Goal: Task Accomplishment & Management: Complete application form

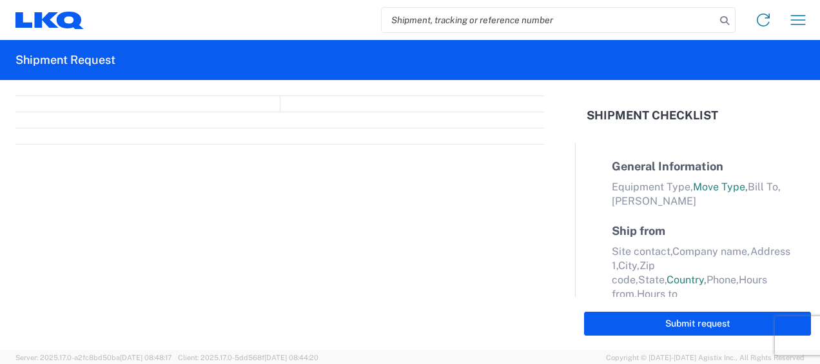
select select "FULL"
select select "LBS"
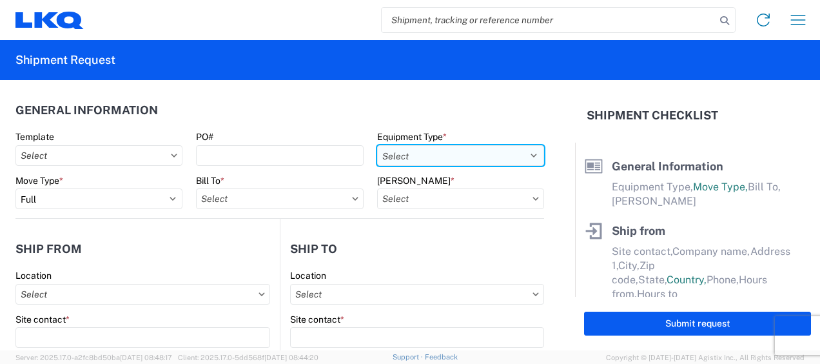
click at [524, 153] on select "Select 53’ Dry Van Flatbed Dropdeck (van) Lowboy (flatbed) Rail" at bounding box center [460, 155] width 167 height 21
select select "STDV"
click at [377, 145] on select "Select 53’ Dry Van Flatbed Dropdeck (van) Lowboy (flatbed) Rail" at bounding box center [460, 155] width 167 height 21
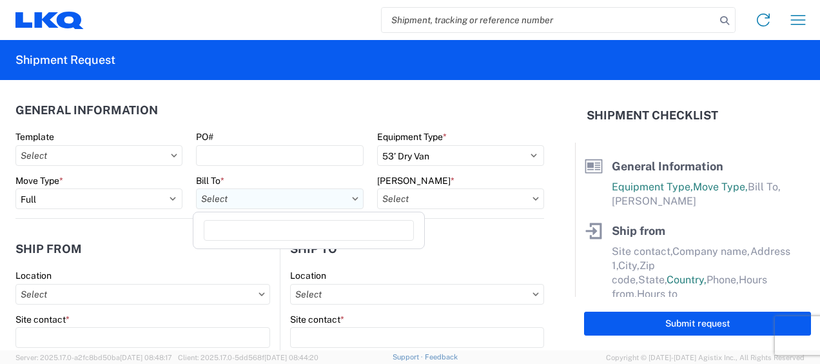
click at [262, 201] on input "Bill To *" at bounding box center [279, 198] width 167 height 21
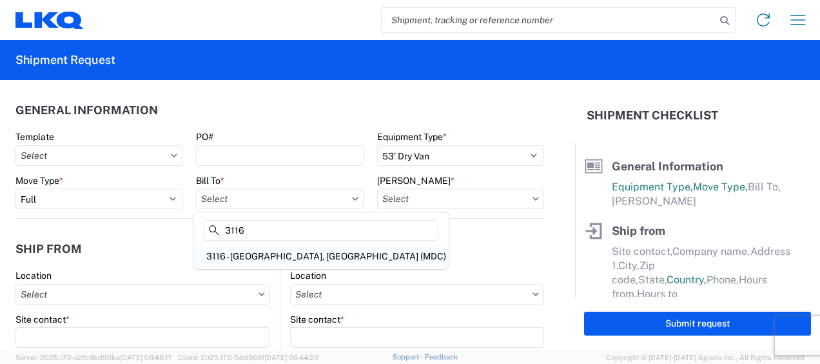
type input "3116"
click at [255, 256] on div "3116 - Grand Rapids, MI (MDC)" at bounding box center [321, 256] width 250 height 21
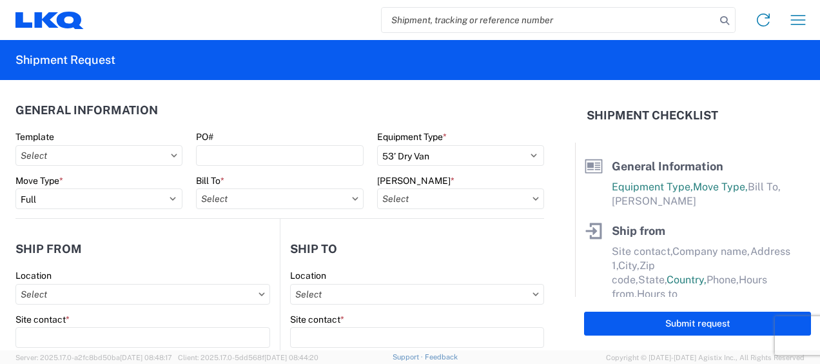
type input "3116 - Grand Rapids, MI (MDC)"
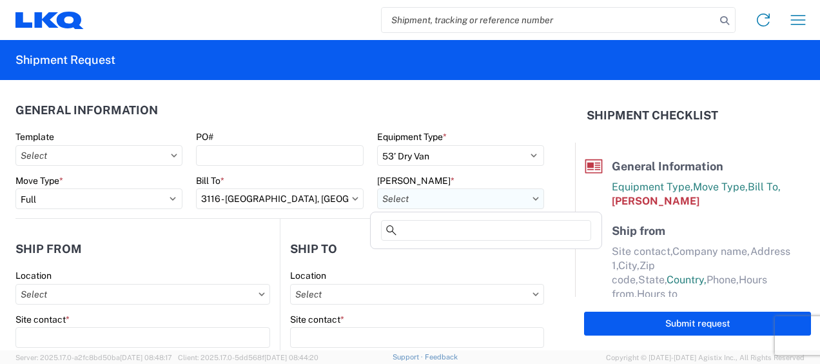
click at [391, 201] on input "Bill Code *" at bounding box center [460, 198] width 167 height 21
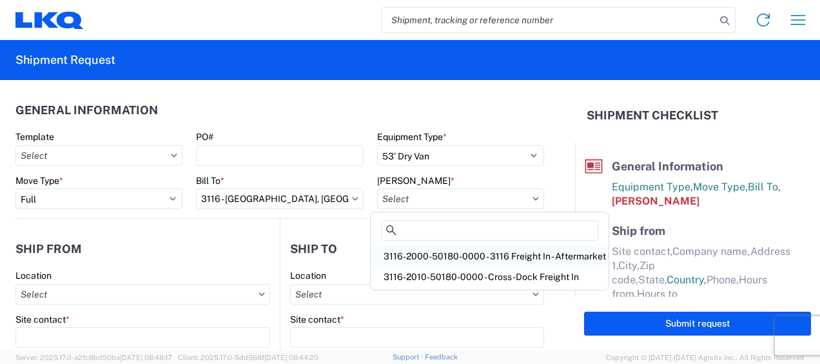
click at [415, 253] on div "3116-2000-50180-0000 - 3116 Freight In - Aftermarket" at bounding box center [489, 256] width 233 height 21
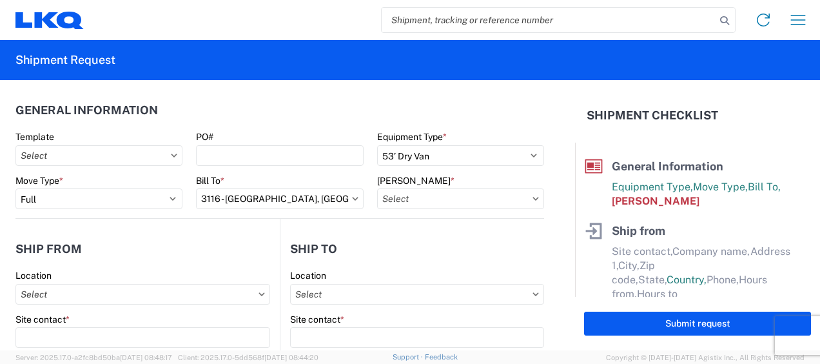
type input "3116-2000-50180-0000 - 3116 Freight In - Aftermarket"
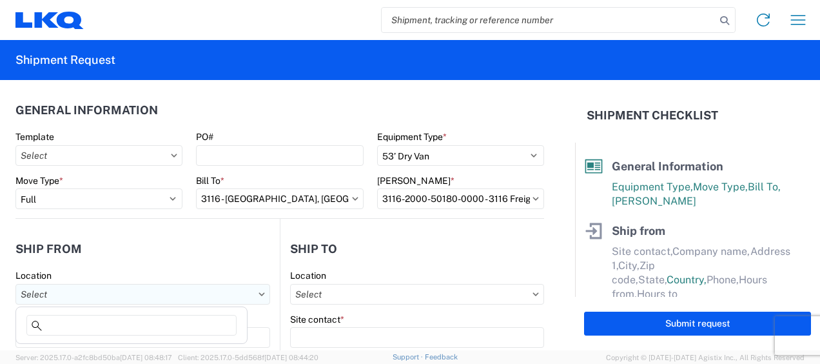
click at [48, 286] on input "Location" at bounding box center [142, 294] width 255 height 21
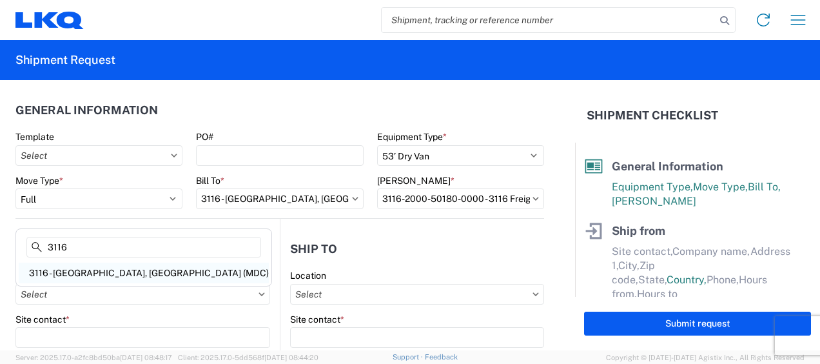
type input "3116"
click at [77, 273] on div "3116 - [GEOGRAPHIC_DATA], [GEOGRAPHIC_DATA] (MDC)" at bounding box center [144, 272] width 250 height 21
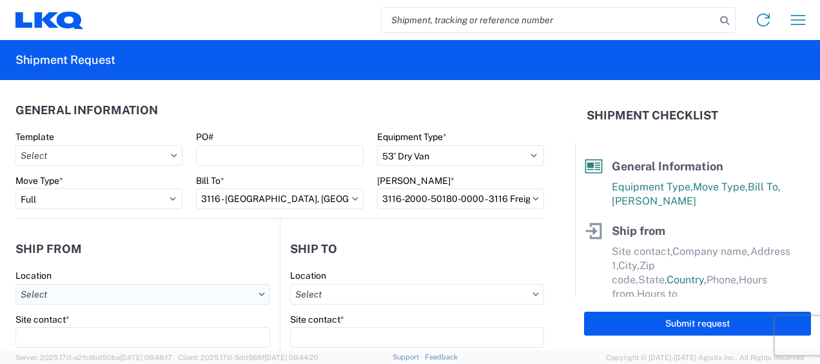
type input "3116 - [GEOGRAPHIC_DATA], [GEOGRAPHIC_DATA] (MDC)"
type input "[DEMOGRAPHIC_DATA][PERSON_NAME]"
type input "LKQ Corporation"
type input "[STREET_ADDRESS]"
type input "[GEOGRAPHIC_DATA]"
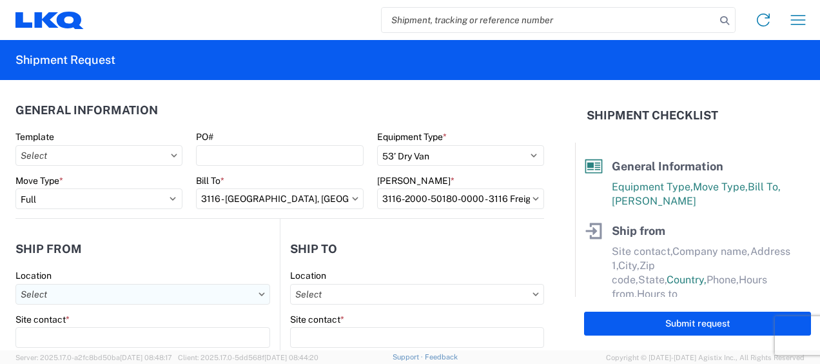
type input "49508"
select select "MI"
select select "US"
type input "[PERSON_NAME][EMAIL_ADDRESS][DOMAIN_NAME]"
type input "[PHONE_NUMBER]"
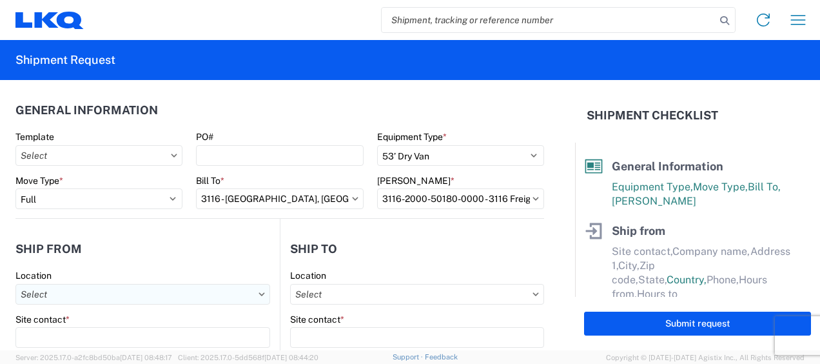
type input "06:00"
type input "13:00"
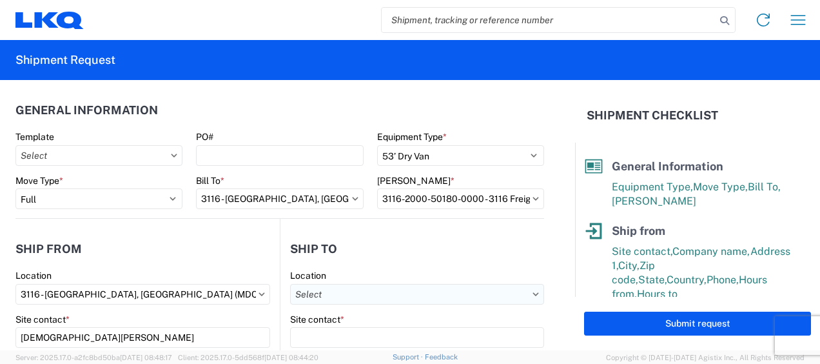
click at [315, 296] on input "Location" at bounding box center [417, 294] width 254 height 21
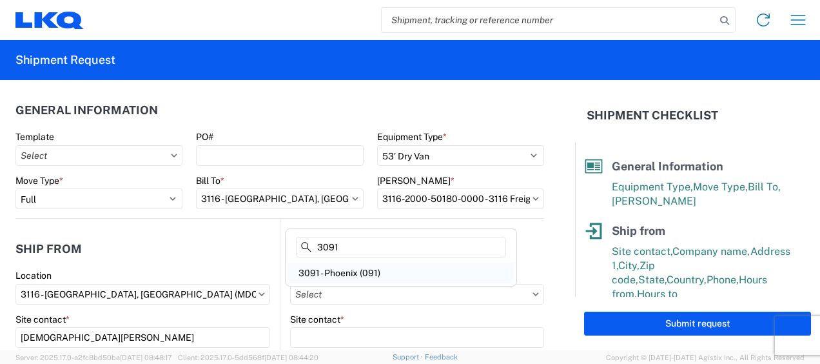
type input "3091"
click at [347, 267] on div "3091 - Phoenix (091)" at bounding box center [401, 272] width 226 height 21
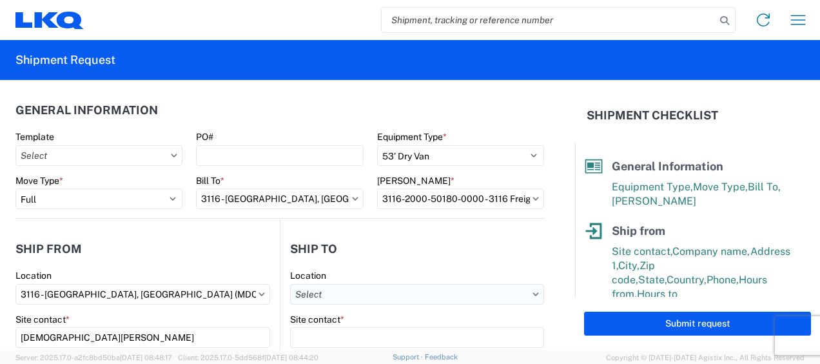
type input "3091 - Phoenix (091)"
type input "LKQ Corporation"
type input "[STREET_ADDRESS]"
type input "Phoenix"
type input "85040"
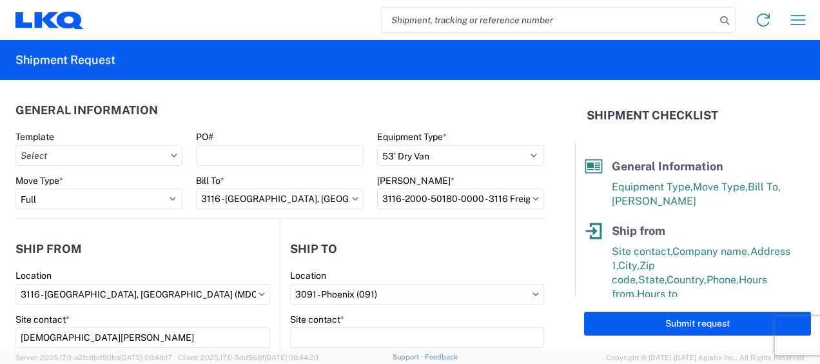
select select "AZ"
select select "US"
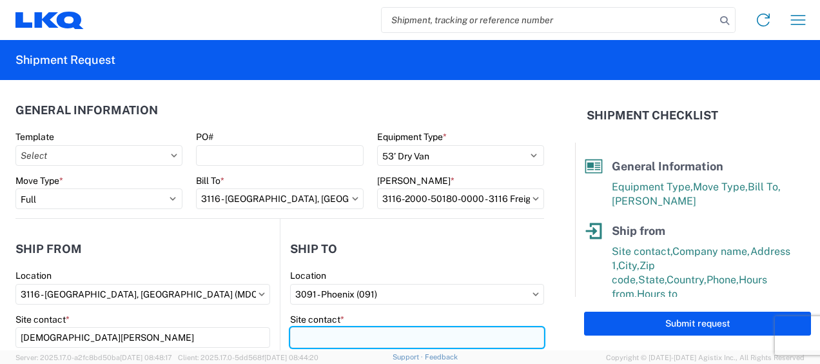
click at [329, 331] on input "Site contact *" at bounding box center [417, 337] width 254 height 21
type input "Receiving"
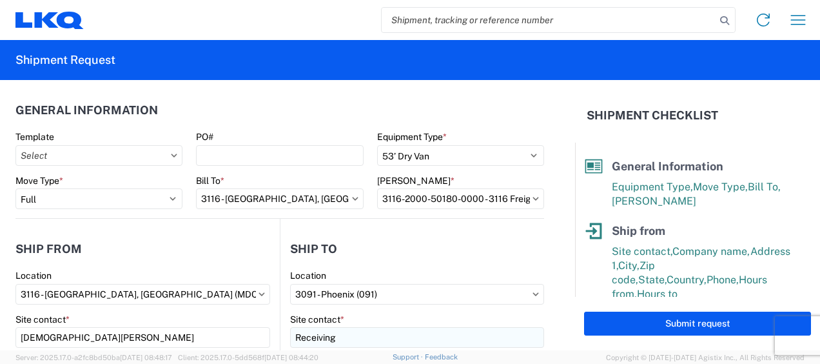
scroll to position [165, 0]
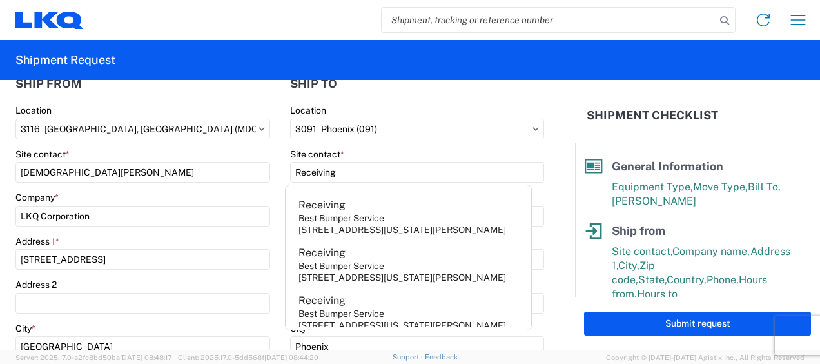
click at [222, 148] on div "Site contact *" at bounding box center [142, 154] width 255 height 12
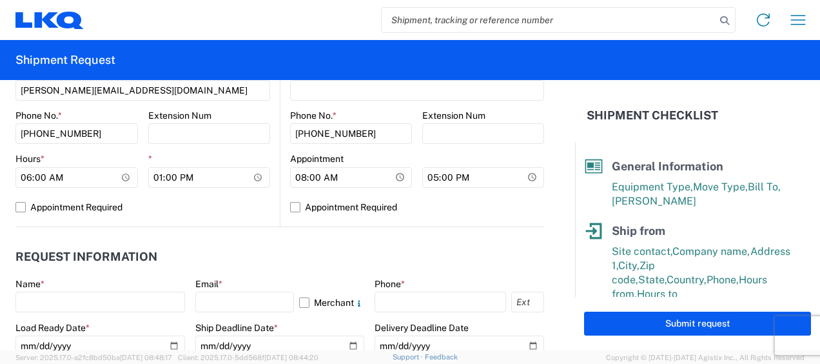
scroll to position [616, 0]
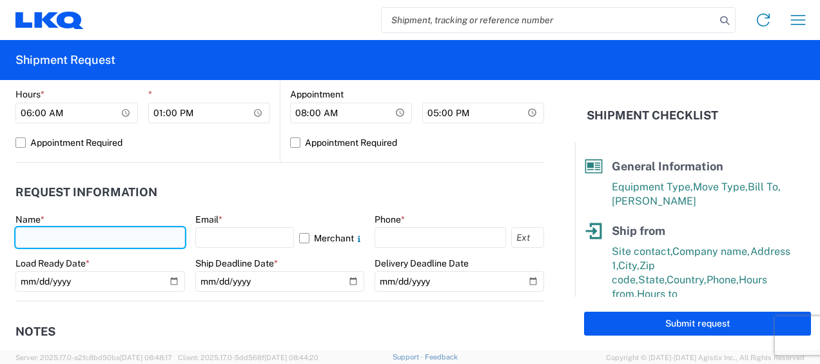
drag, startPoint x: 39, startPoint y: 231, endPoint x: 93, endPoint y: 246, distance: 56.3
click at [39, 231] on input "text" at bounding box center [100, 237] width 170 height 21
type input "[DEMOGRAPHIC_DATA][PERSON_NAME]"
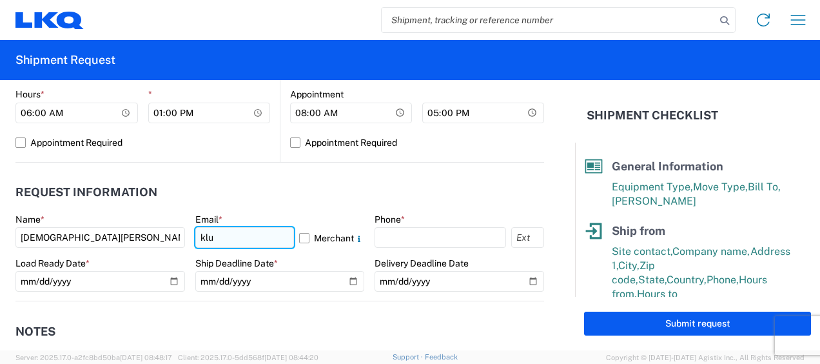
type input "[PERSON_NAME][EMAIL_ADDRESS][DOMAIN_NAME]"
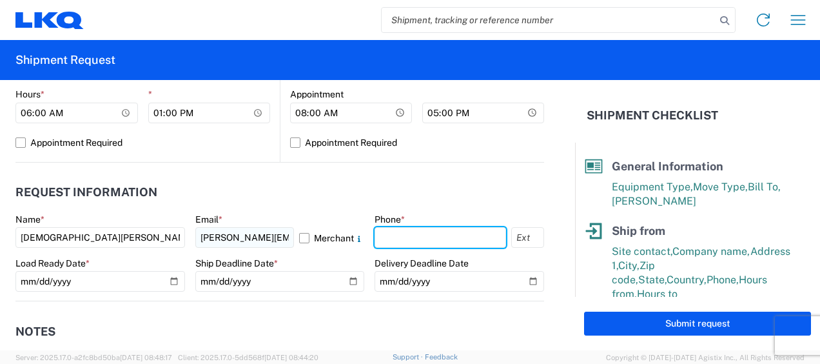
type input "9895608330"
drag, startPoint x: 449, startPoint y: 231, endPoint x: 324, endPoint y: 239, distance: 125.3
click at [327, 239] on div "Name * Kristen Lund Email * klund@lkqcorp.com Merchant Phone * 9895608330 Load …" at bounding box center [279, 256] width 529 height 87
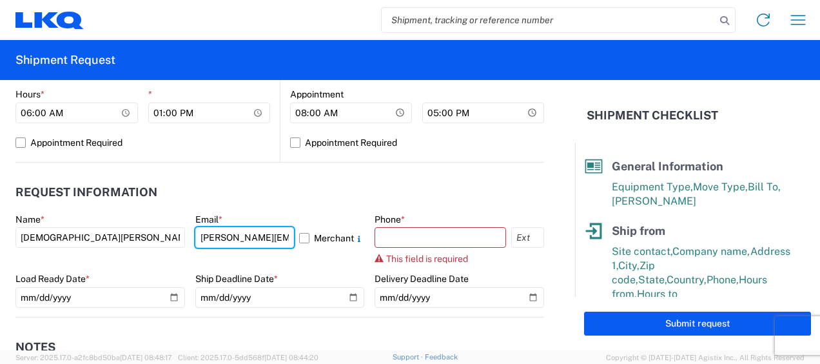
drag, startPoint x: 281, startPoint y: 239, endPoint x: 21, endPoint y: 222, distance: 261.0
click at [21, 222] on div "Name * Kristen Lund Email * klund@lkqcorp.com Merchant Phone * This field is re…" at bounding box center [279, 264] width 529 height 103
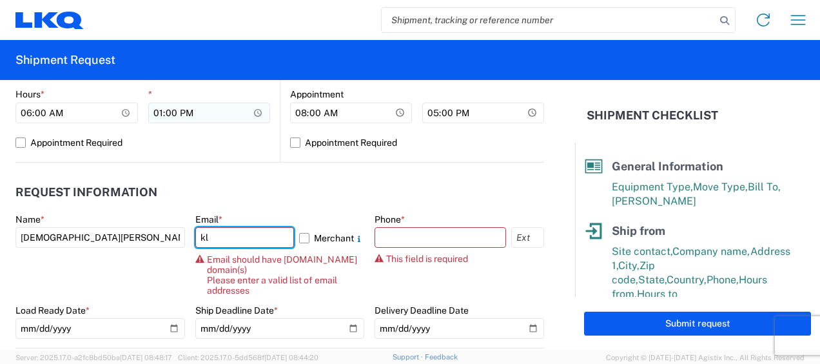
type input "[PERSON_NAME][EMAIL_ADDRESS][DOMAIN_NAME]"
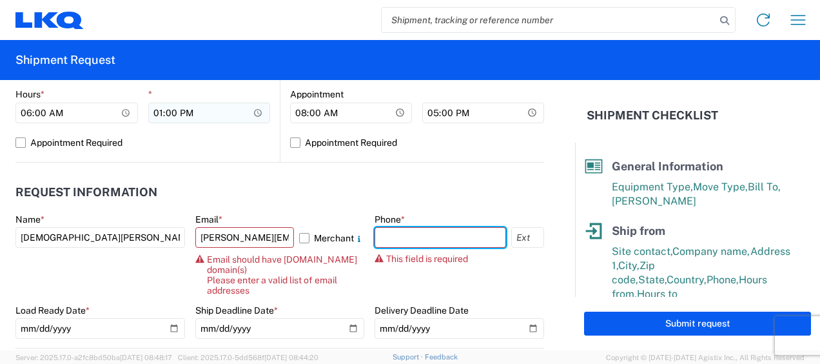
type input "6167541500"
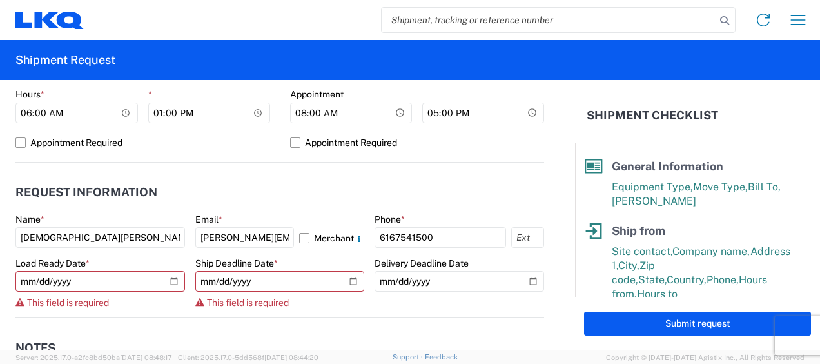
select select "TX"
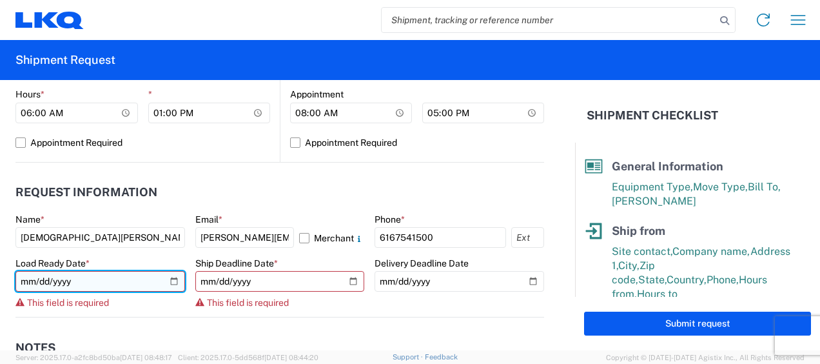
click at [168, 280] on input "date" at bounding box center [100, 281] width 170 height 21
type input "2025-08-19"
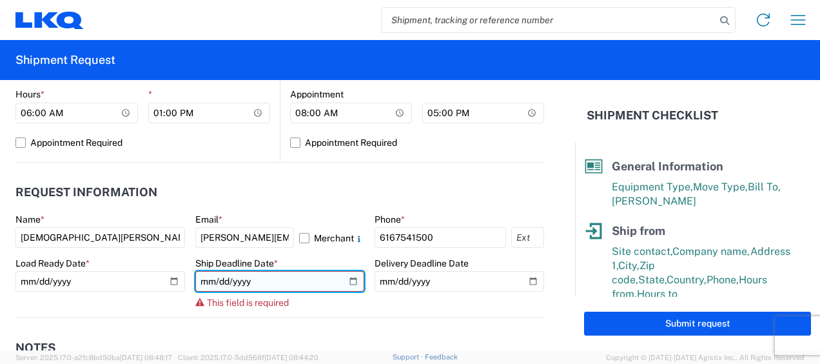
click at [349, 280] on input "date" at bounding box center [280, 281] width 170 height 21
type input "2025-08-19"
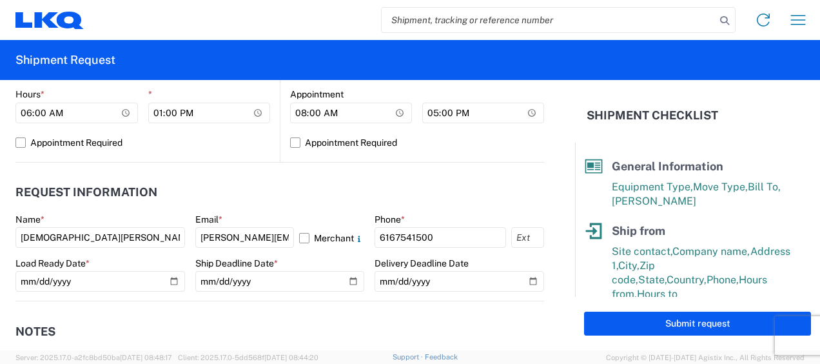
click at [188, 195] on header "Request Information" at bounding box center [279, 192] width 529 height 29
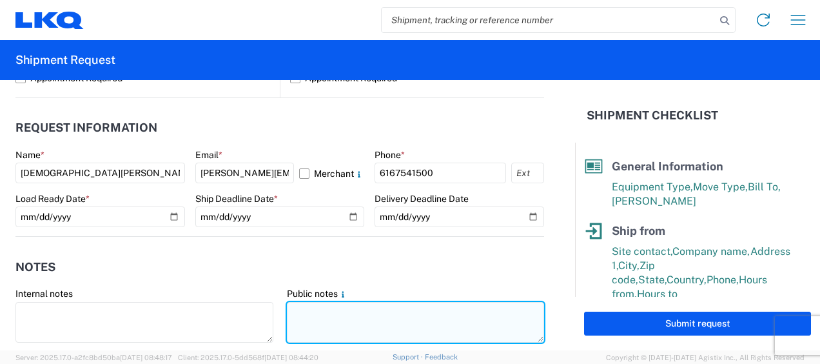
click at [316, 306] on textarea at bounding box center [416, 322] width 258 height 41
drag, startPoint x: 286, startPoint y: 310, endPoint x: 472, endPoint y: 308, distance: 185.7
click at [472, 308] on textarea "091-Phoenix 25 skids 11406580/7111/7645" at bounding box center [416, 322] width 258 height 41
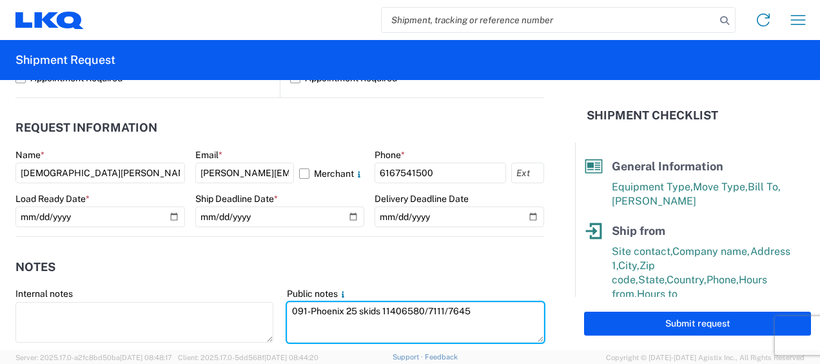
type textarea "091-Phoenix 25 skids 11406580/7111/7645"
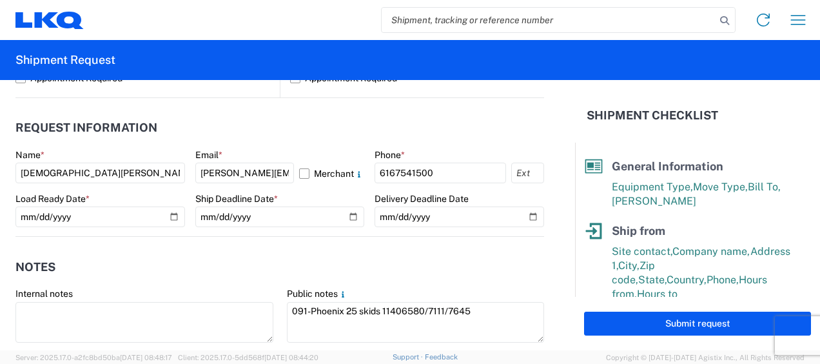
click at [329, 244] on agx-notes "Notes Internal notes Public notes 091-Phoenix 25 skids 11406580/7111/7645 Quote…" at bounding box center [279, 306] width 529 height 139
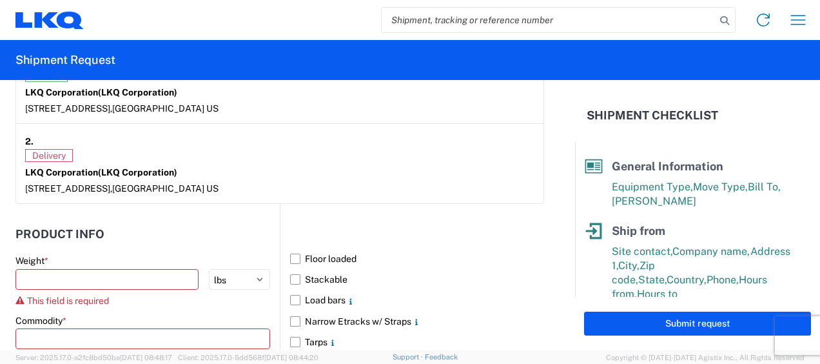
scroll to position [1068, 0]
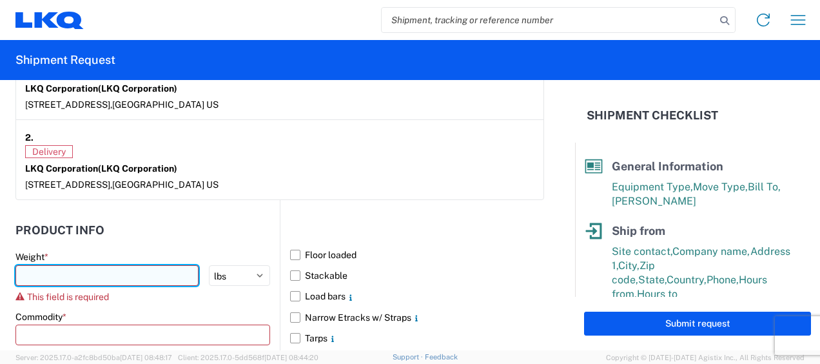
click at [76, 279] on input "number" at bounding box center [106, 275] width 183 height 21
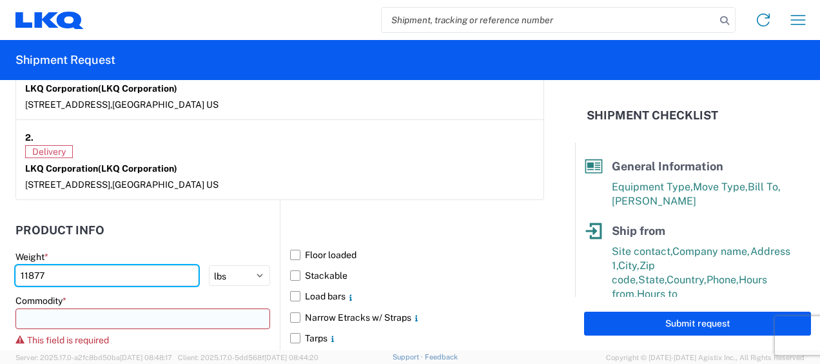
type input "11877"
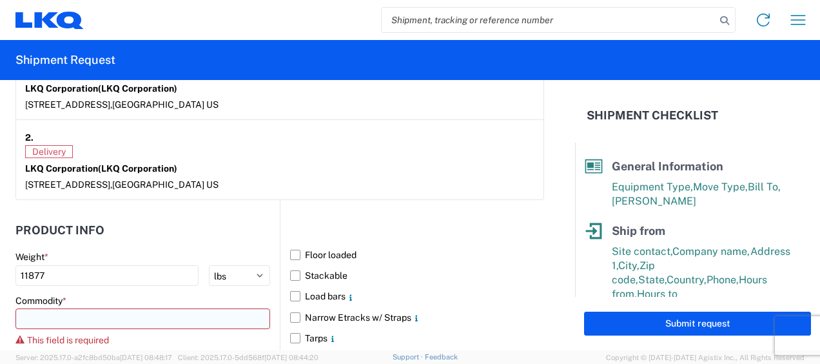
click at [46, 309] on input at bounding box center [142, 318] width 255 height 21
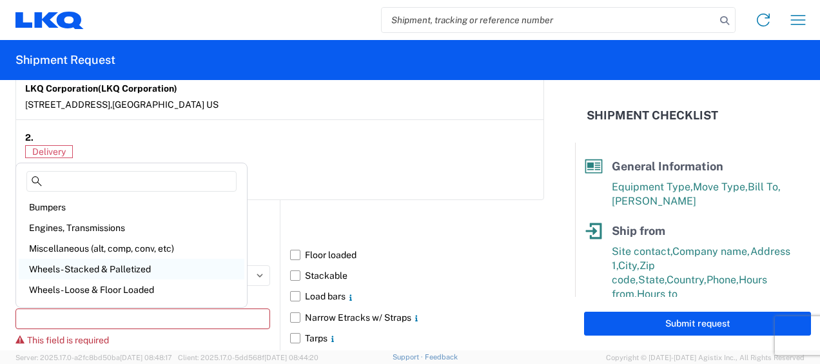
scroll to position [64, 0]
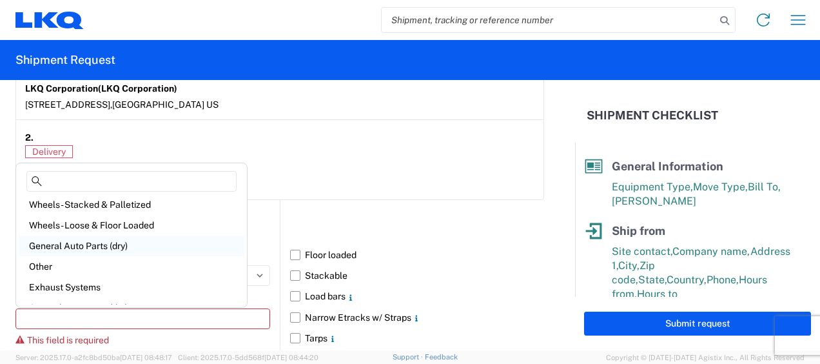
click at [97, 247] on div "General Auto Parts (dry)" at bounding box center [132, 245] width 226 height 21
type input "General Auto Parts (dry)"
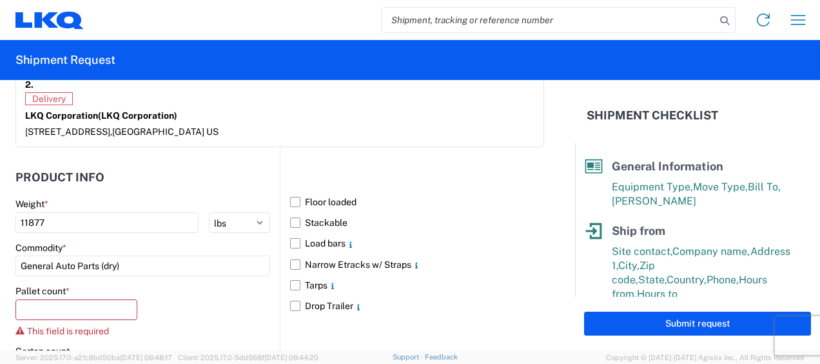
scroll to position [1196, 0]
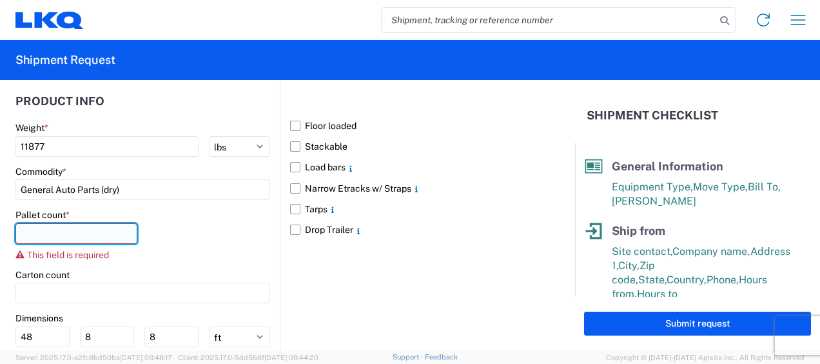
click at [90, 230] on input "number" at bounding box center [76, 233] width 122 height 21
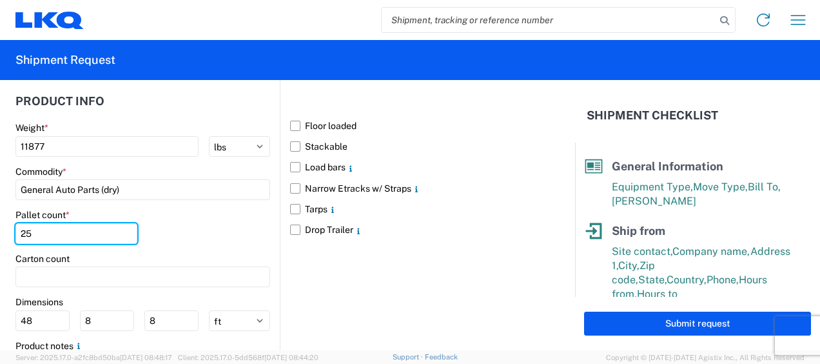
type input "25"
click at [208, 243] on div "Pallet count * 25" at bounding box center [142, 231] width 255 height 44
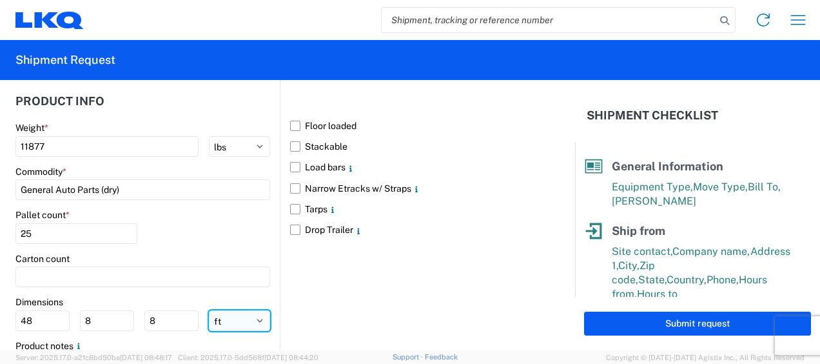
click at [222, 319] on select "ft in cm" at bounding box center [239, 320] width 61 height 21
select select "IN"
click at [209, 310] on select "ft in cm" at bounding box center [239, 320] width 61 height 21
type input "576"
type input "96"
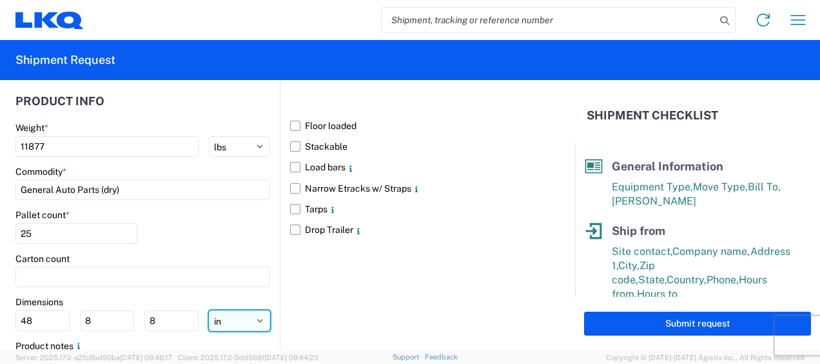
type input "96"
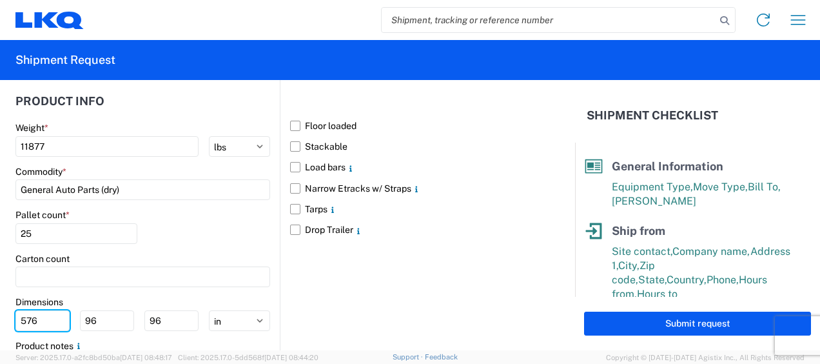
drag, startPoint x: 31, startPoint y: 316, endPoint x: -3, endPoint y: 313, distance: 33.6
click at [0, 313] on html "Home Shipment request Shipment tracking Shipment Request General Information Te…" at bounding box center [410, 182] width 820 height 364
type input "77"
type input "47"
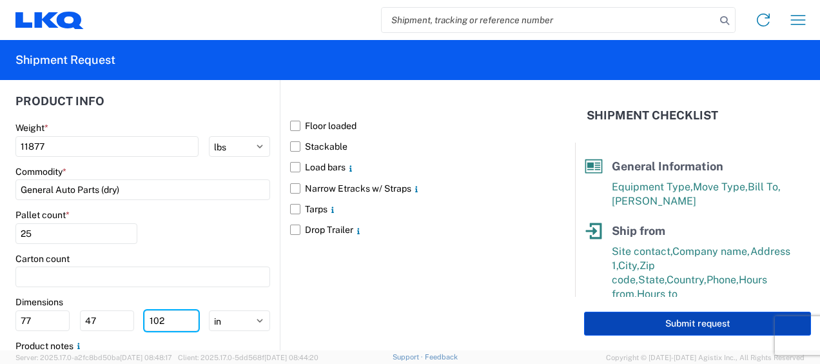
type input "102"
click at [683, 317] on button "Submit request" at bounding box center [697, 323] width 227 height 24
select select "US"
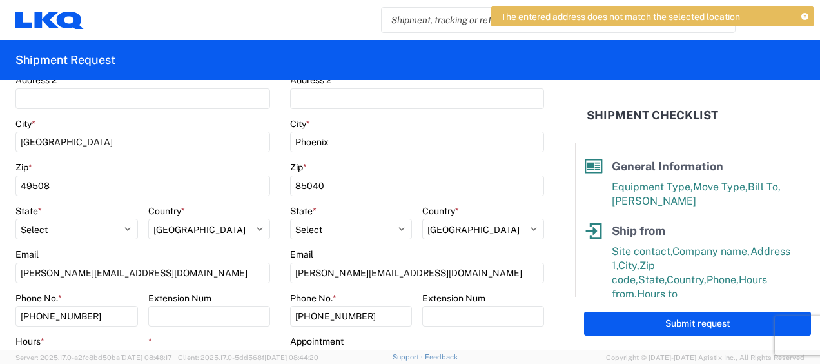
scroll to position [165, 0]
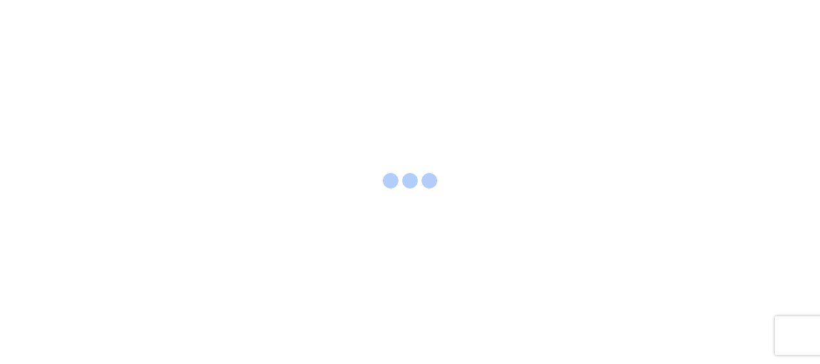
select select "FULL"
select select "LBS"
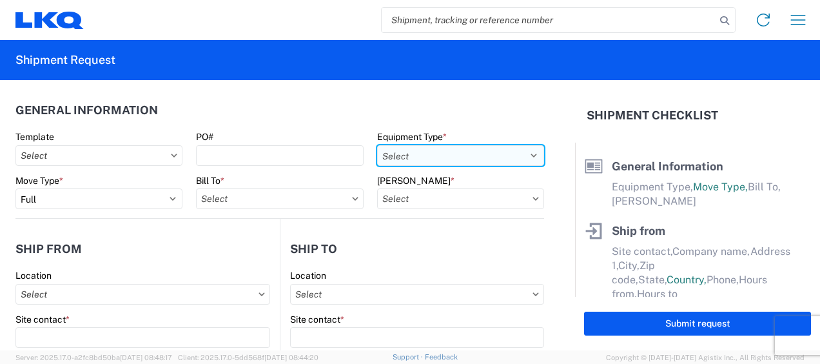
click at [522, 151] on select "Select 53’ Dry Van Flatbed Dropdeck (van) Lowboy (flatbed) Rail" at bounding box center [460, 155] width 167 height 21
select select "STDV"
click at [377, 145] on select "Select 53’ Dry Van Flatbed Dropdeck (van) Lowboy (flatbed) Rail" at bounding box center [460, 155] width 167 height 21
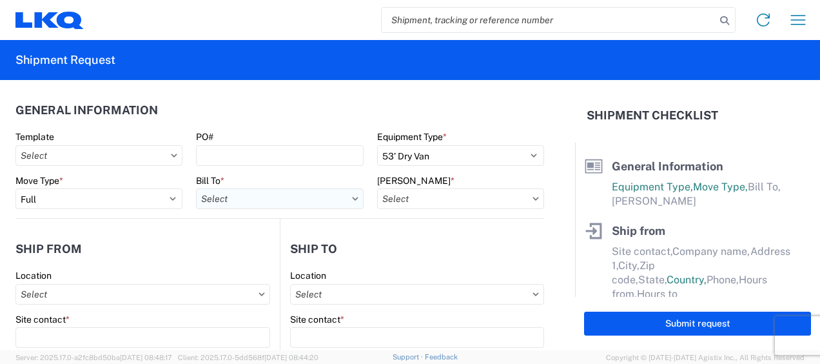
click at [248, 198] on input "Bill To *" at bounding box center [279, 198] width 167 height 21
type input "3116"
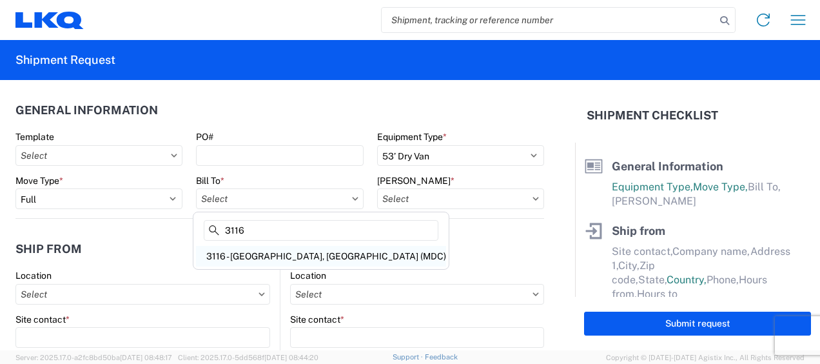
click at [249, 265] on div "3116 - [GEOGRAPHIC_DATA], [GEOGRAPHIC_DATA] (MDC)" at bounding box center [321, 256] width 250 height 21
type input "3116 - [GEOGRAPHIC_DATA], [GEOGRAPHIC_DATA] (MDC)"
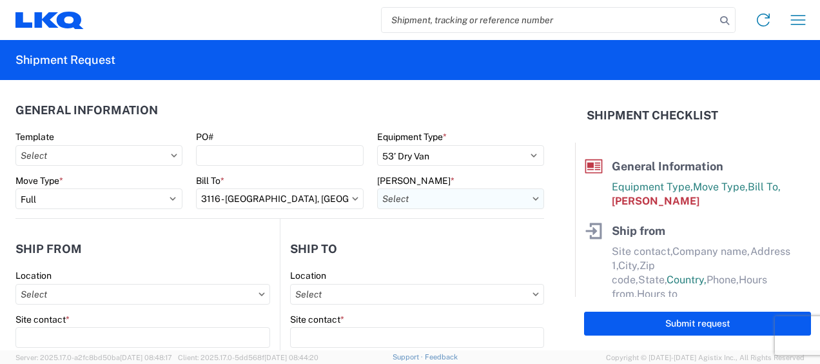
click at [431, 200] on input "Bill Code *" at bounding box center [460, 198] width 167 height 21
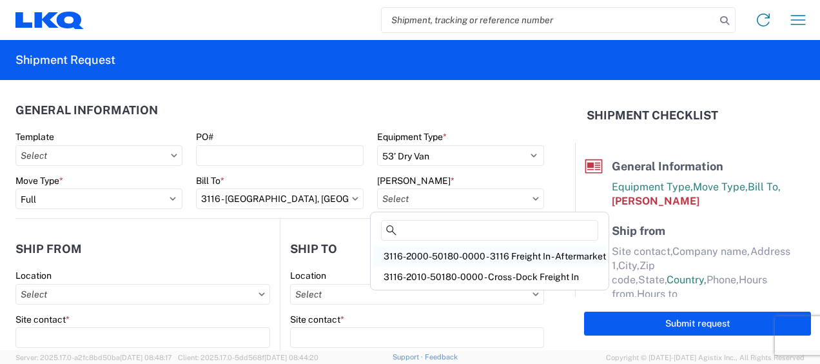
click at [426, 251] on div "3116-2000-50180-0000 - 3116 Freight In - Aftermarket" at bounding box center [489, 256] width 233 height 21
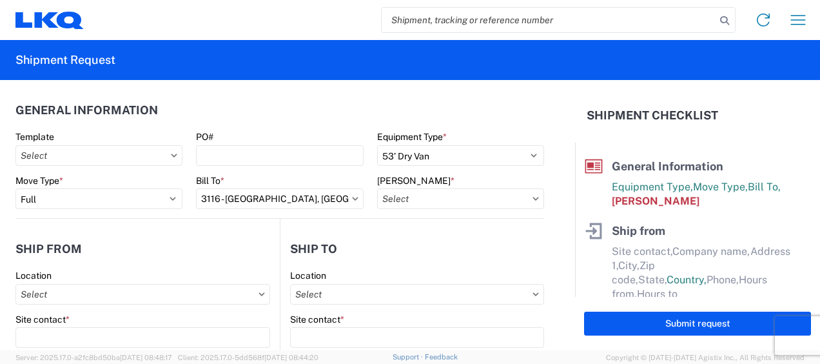
type input "3116-2000-50180-0000 - 3116 Freight In - Aftermarket"
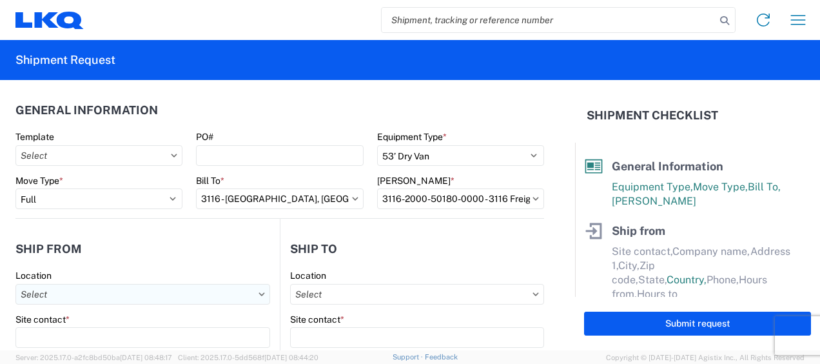
click at [70, 293] on input "Location" at bounding box center [142, 294] width 255 height 21
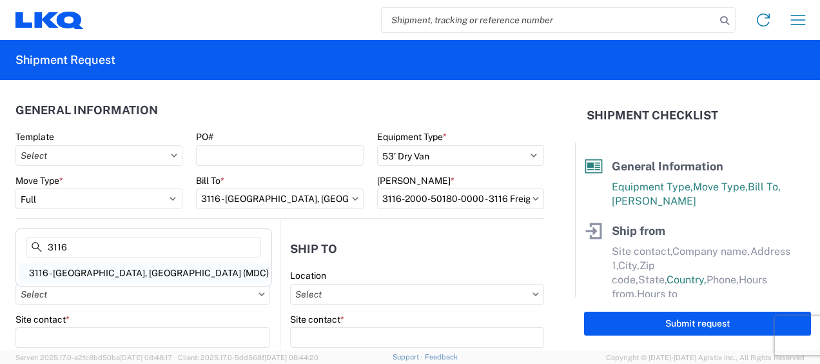
type input "3116"
click at [75, 271] on div "3116 - [GEOGRAPHIC_DATA], [GEOGRAPHIC_DATA] (MDC)" at bounding box center [144, 272] width 250 height 21
type input "3116 - [GEOGRAPHIC_DATA], [GEOGRAPHIC_DATA] (MDC)"
type input "[DEMOGRAPHIC_DATA][PERSON_NAME]"
type input "LKQ Corporation"
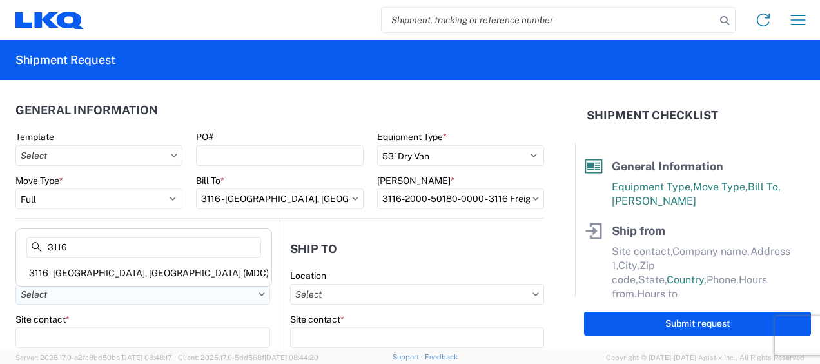
type input "[STREET_ADDRESS]"
type input "[GEOGRAPHIC_DATA]"
type input "49508"
select select "MI"
select select "US"
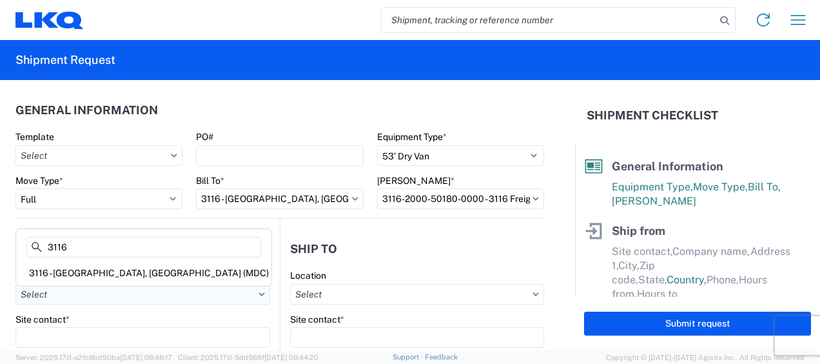
type input "[PERSON_NAME][EMAIL_ADDRESS][DOMAIN_NAME]"
type input "[PHONE_NUMBER]"
type input "06:00"
type input "13:00"
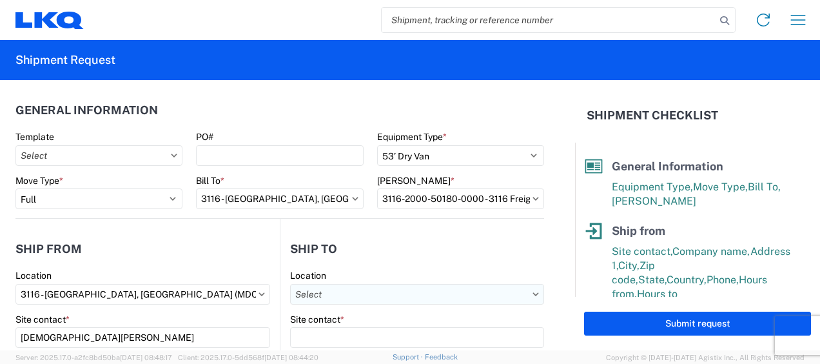
click at [319, 293] on input "Location" at bounding box center [417, 294] width 254 height 21
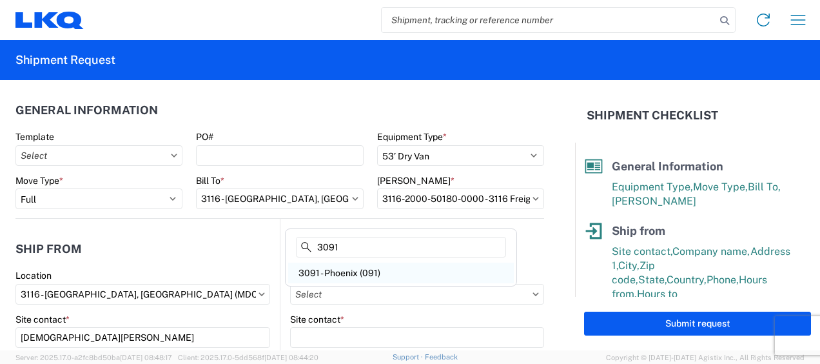
type input "3091"
click at [342, 266] on div "3091 - Phoenix (091)" at bounding box center [401, 272] width 226 height 21
type input "3091 - Phoenix (091)"
type input "LKQ Corporation"
type input "[STREET_ADDRESS]"
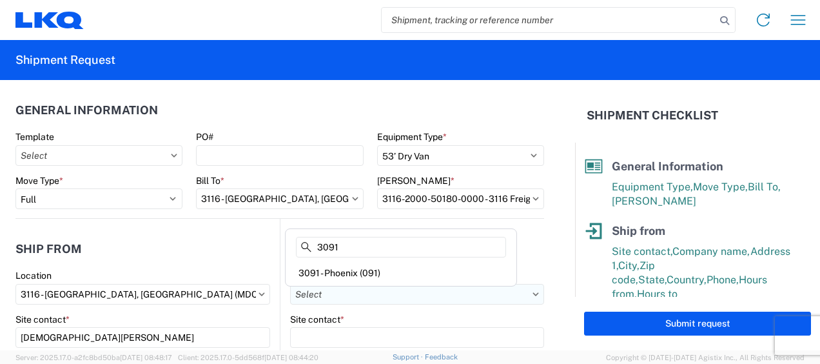
type input "Phoenix"
type input "85040"
select select "US"
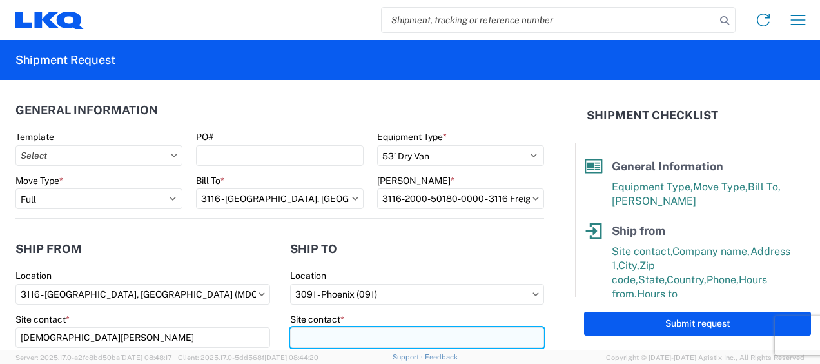
click at [317, 336] on input "Site contact *" at bounding box center [417, 337] width 254 height 21
type input "Receiving"
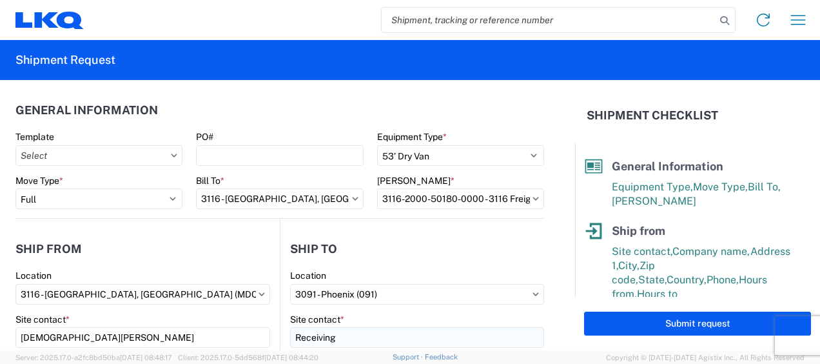
scroll to position [165, 0]
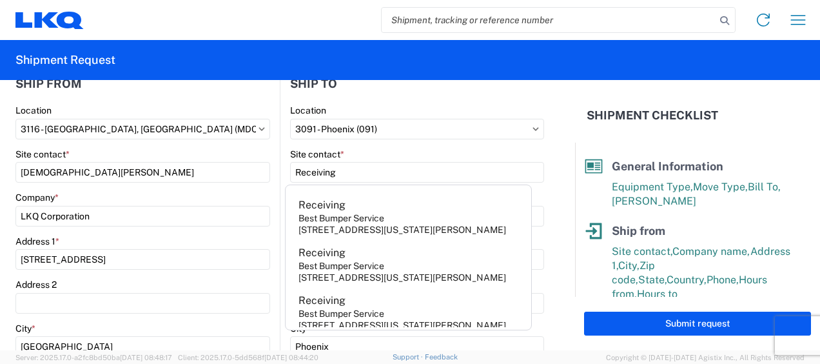
click at [251, 192] on div "Company *" at bounding box center [142, 197] width 255 height 12
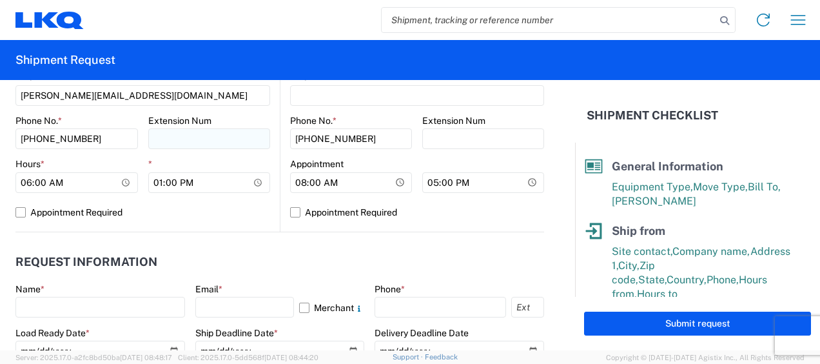
scroll to position [616, 0]
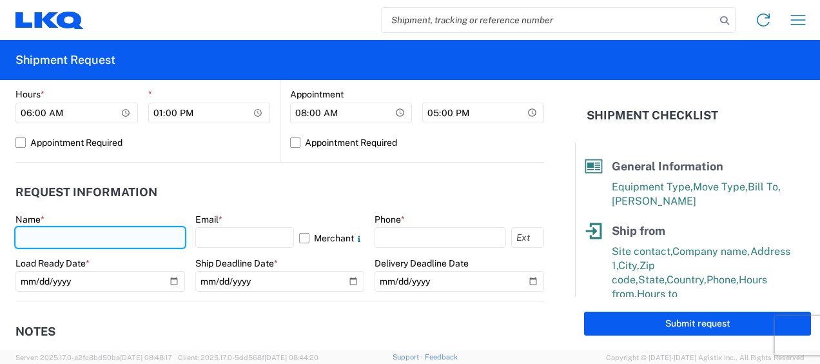
click at [36, 238] on input "text" at bounding box center [100, 237] width 170 height 21
type input "[DEMOGRAPHIC_DATA][PERSON_NAME]"
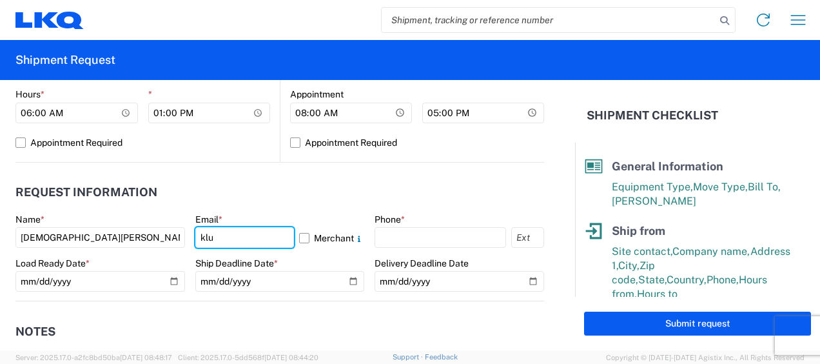
type input "[PERSON_NAME][EMAIL_ADDRESS][DOMAIN_NAME]"
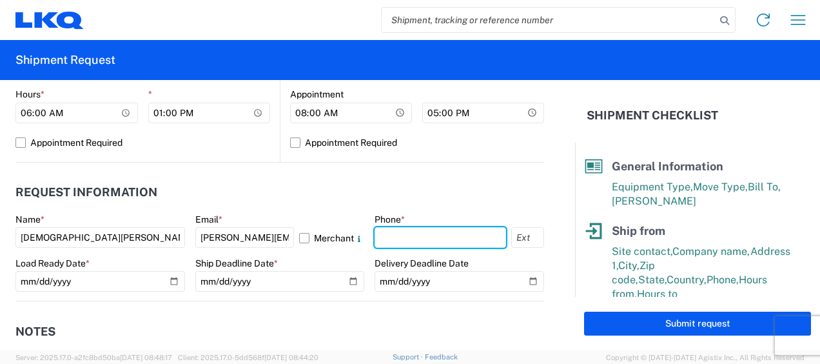
type input "6167541500"
click at [378, 175] on agx-request-info "Request Information Name * Kristen Lund Email * klund@lkqcorp.com Merchant Phon…" at bounding box center [279, 231] width 529 height 139
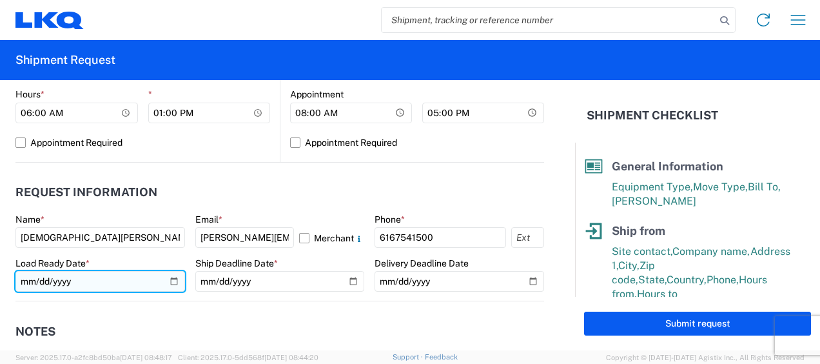
click at [166, 278] on input "date" at bounding box center [100, 281] width 170 height 21
type input "2025-08-19"
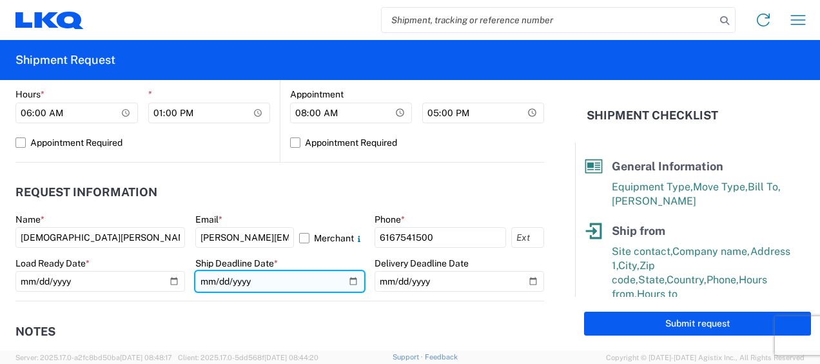
click at [347, 277] on input "date" at bounding box center [280, 281] width 170 height 21
type input "2025-08-19"
drag, startPoint x: 264, startPoint y: 286, endPoint x: 263, endPoint y: 298, distance: 11.6
click at [264, 288] on input "2025-08-19" at bounding box center [280, 281] width 170 height 21
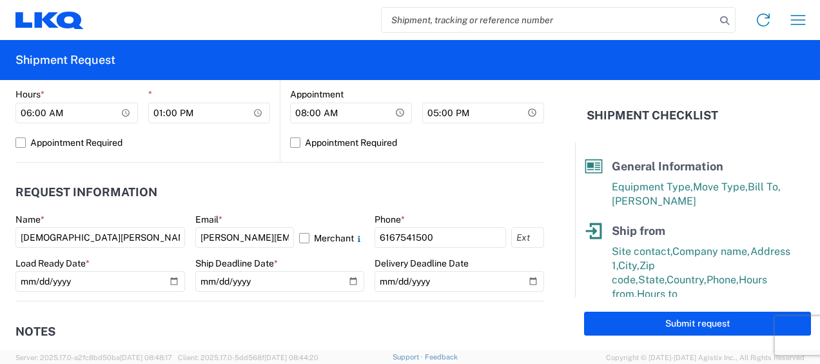
click at [267, 317] on header "Notes" at bounding box center [279, 331] width 529 height 29
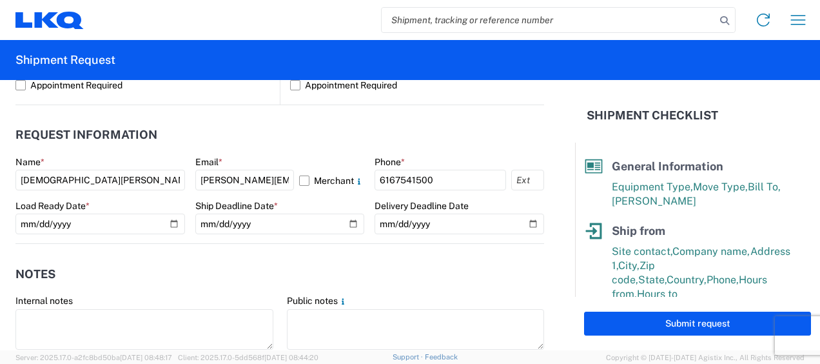
scroll to position [745, 0]
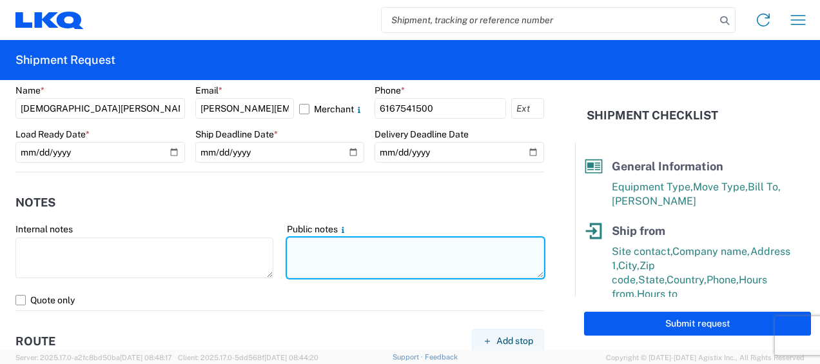
paste textarea "091-Phoenix 25 skids 11406580/7111/7645"
drag, startPoint x: 286, startPoint y: 248, endPoint x: 471, endPoint y: 242, distance: 185.1
click at [471, 242] on textarea "091-Phoenix 25 skids 11406580/7111/7645" at bounding box center [416, 257] width 258 height 41
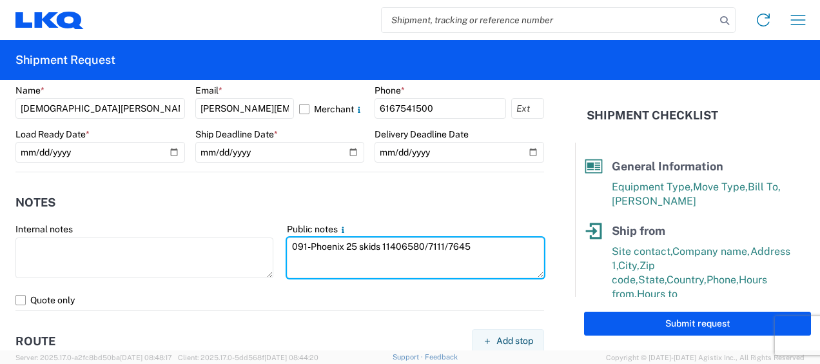
type textarea "091-Phoenix 25 skids 11406580/7111/7645"
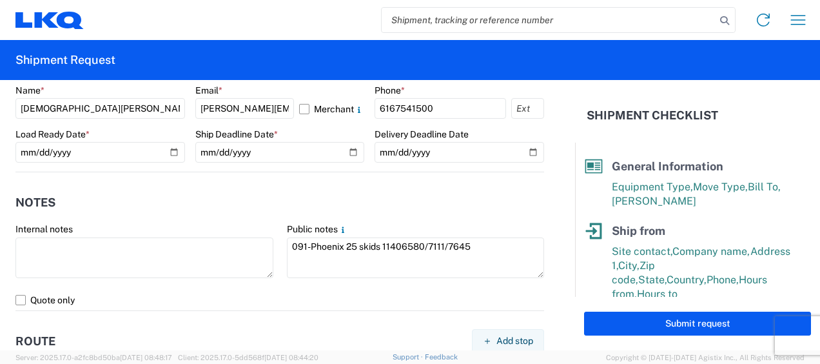
click at [250, 211] on header "Notes" at bounding box center [279, 202] width 529 height 29
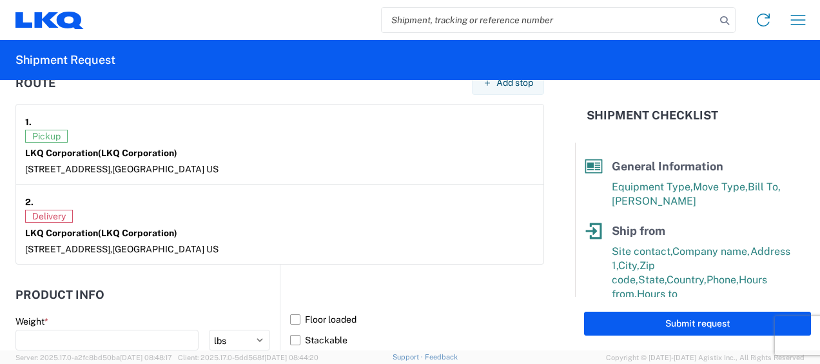
scroll to position [1132, 0]
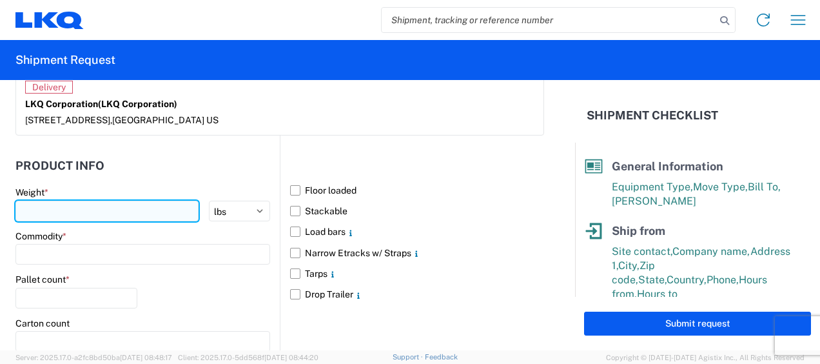
click at [63, 210] on input "number" at bounding box center [106, 210] width 183 height 21
type input "11877"
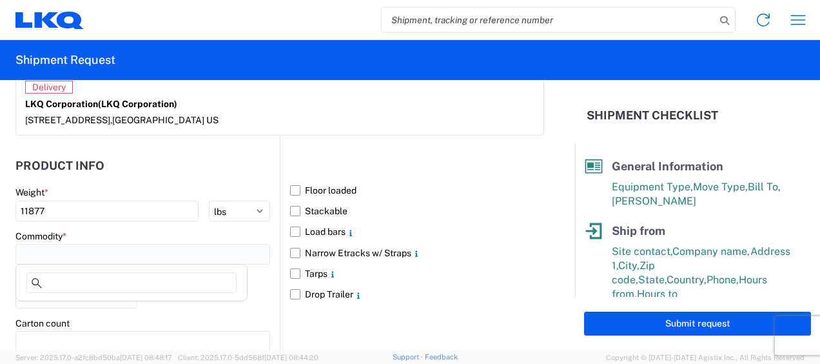
click at [54, 258] on input at bounding box center [142, 254] width 255 height 21
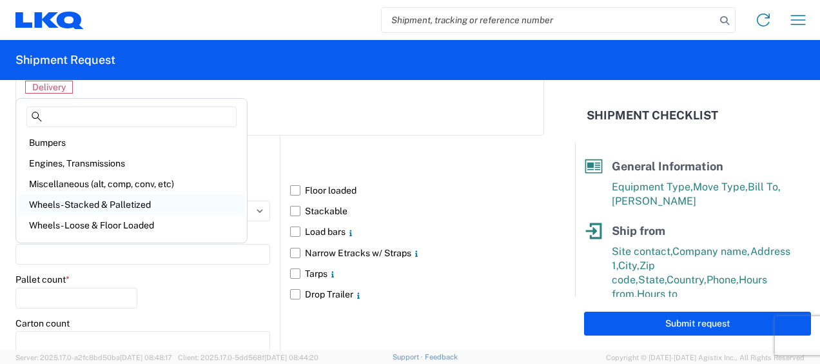
scroll to position [64, 0]
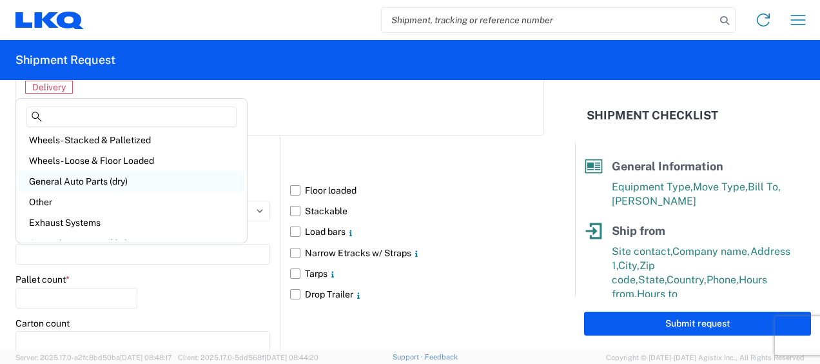
click at [109, 182] on div "General Auto Parts (dry)" at bounding box center [132, 181] width 226 height 21
type input "General Auto Parts (dry)"
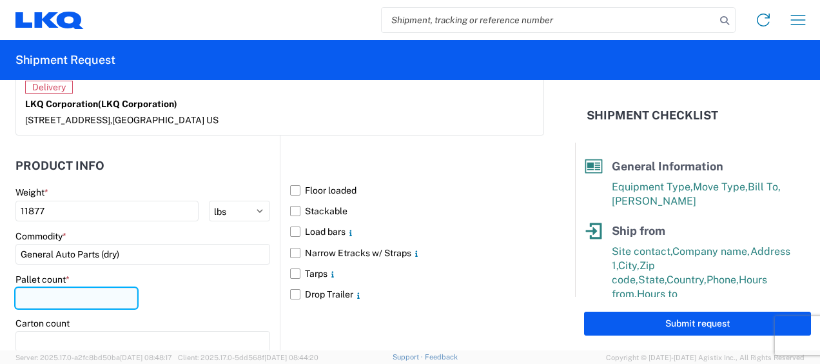
click at [69, 297] on input "number" at bounding box center [76, 298] width 122 height 21
type input "25"
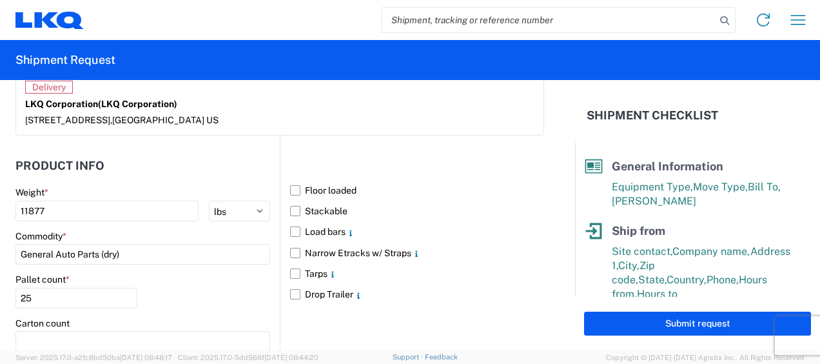
click at [202, 278] on div "Pallet count * 25" at bounding box center [142, 295] width 255 height 44
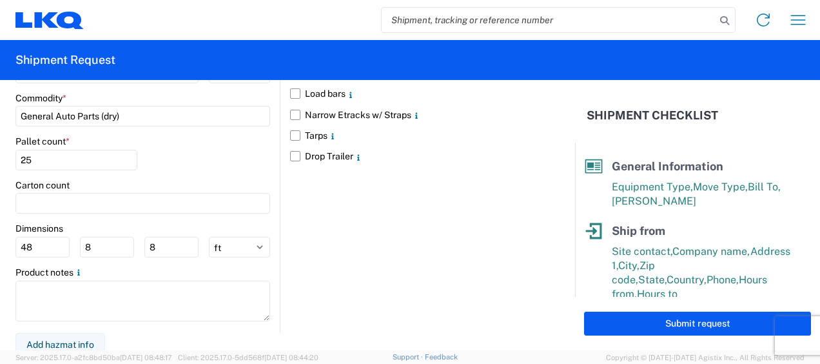
scroll to position [1272, 0]
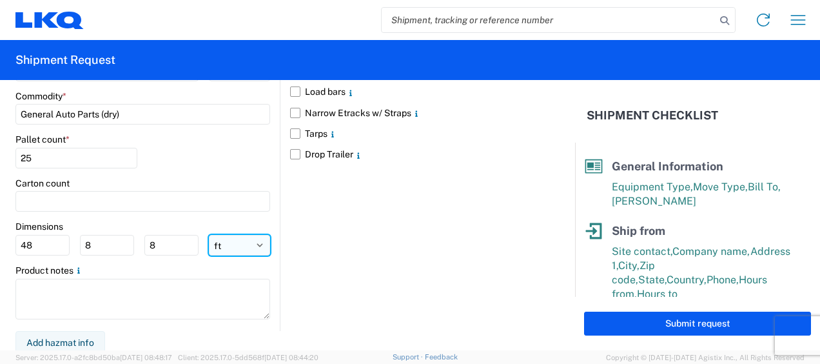
click at [229, 246] on select "ft in cm" at bounding box center [239, 245] width 61 height 21
select select "IN"
click at [209, 235] on select "ft in cm" at bounding box center [239, 245] width 61 height 21
type input "576"
type input "96"
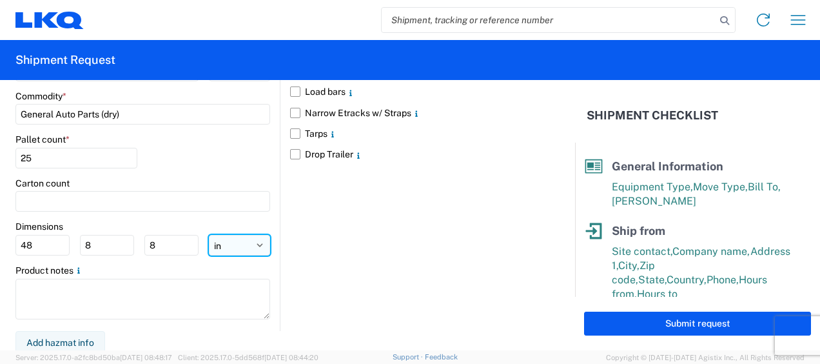
type input "96"
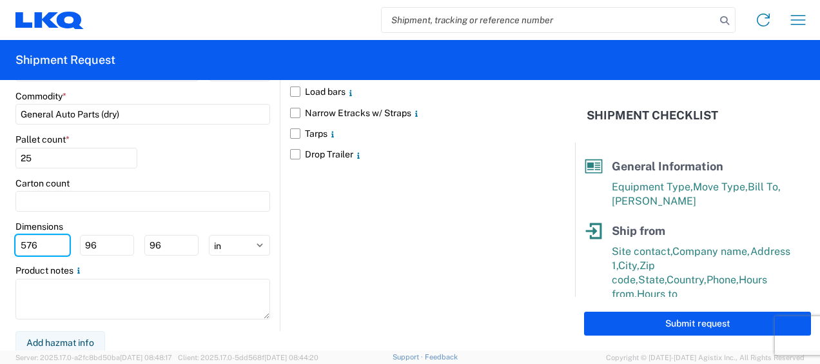
drag, startPoint x: 37, startPoint y: 240, endPoint x: 0, endPoint y: 242, distance: 36.8
click at [0, 242] on html "Home Shipment request Shipment tracking Shipment Request General Information Te…" at bounding box center [410, 182] width 820 height 364
type input "77"
type input "47"
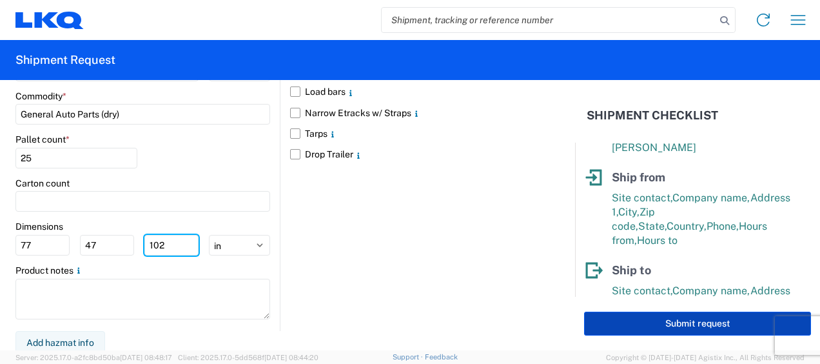
scroll to position [258, 0]
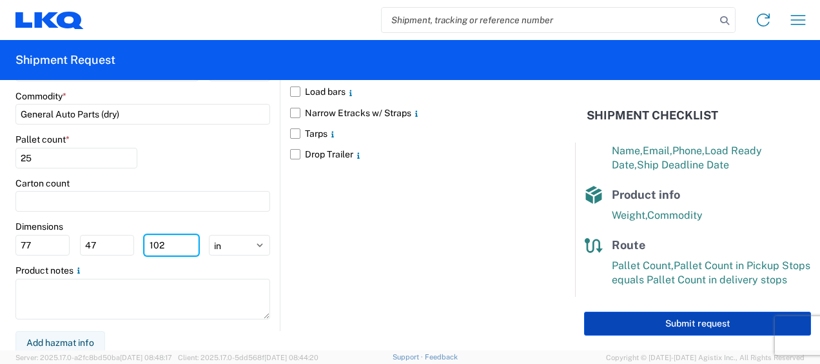
type input "102"
click at [697, 321] on button "Submit request" at bounding box center [697, 323] width 227 height 24
select select "US"
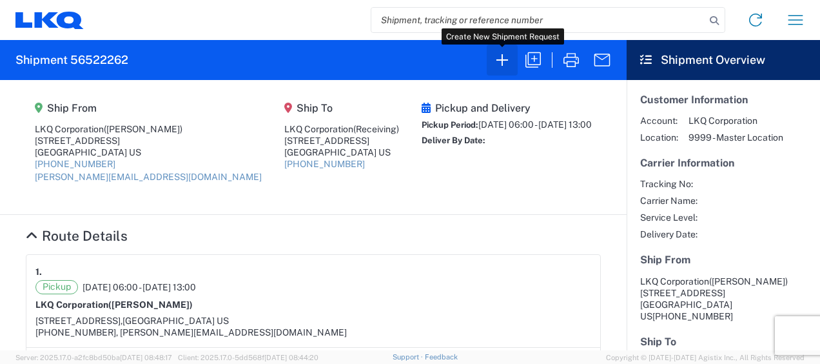
click at [504, 58] on icon "button" at bounding box center [502, 60] width 21 height 21
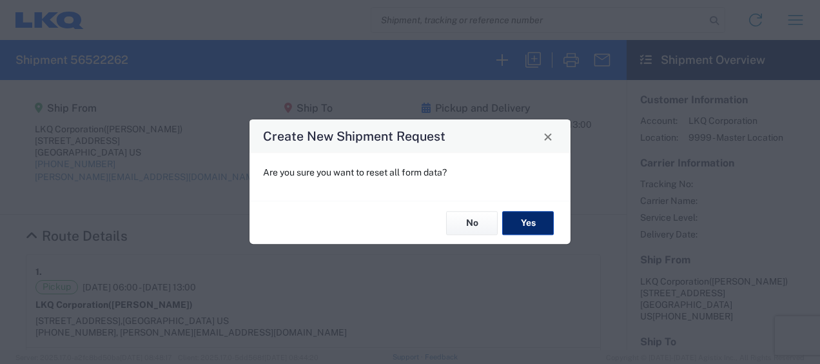
click at [523, 222] on button "Yes" at bounding box center [528, 223] width 52 height 24
select select "FULL"
select select "US"
select select "LBS"
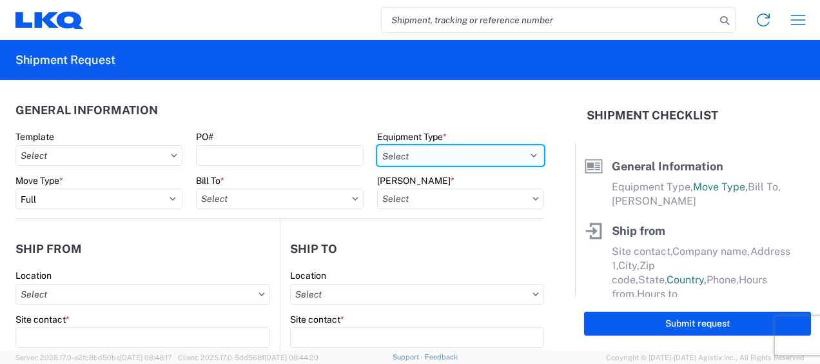
click at [522, 153] on select "Select 53’ Dry Van Flatbed Dropdeck (van) Lowboy (flatbed) Rail" at bounding box center [460, 155] width 167 height 21
select select "STDV"
click at [377, 145] on select "Select 53’ Dry Van Flatbed Dropdeck (van) Lowboy (flatbed) Rail" at bounding box center [460, 155] width 167 height 21
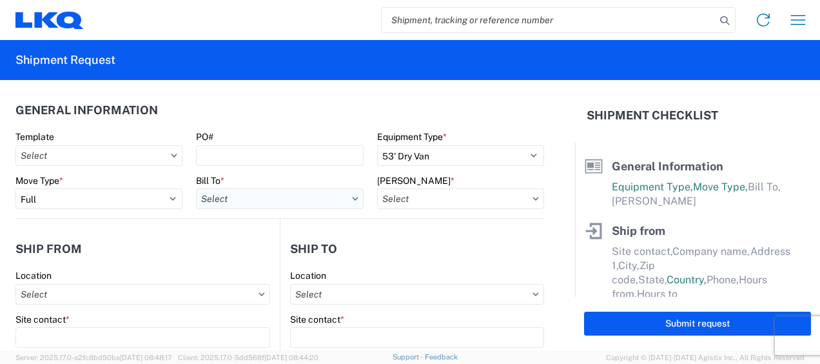
click at [249, 197] on input "Bill To *" at bounding box center [279, 198] width 167 height 21
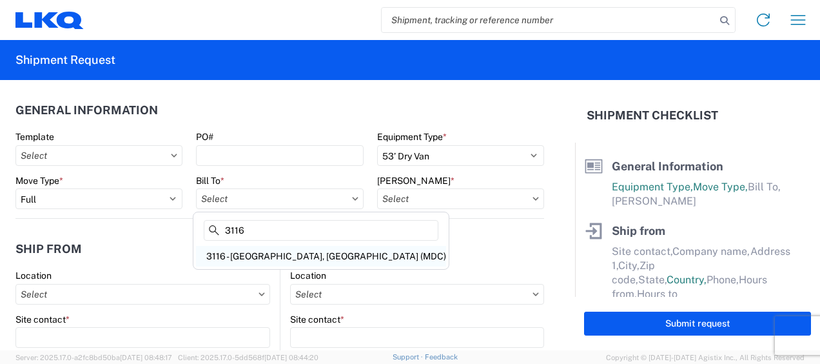
type input "3116"
click at [262, 254] on div "3116 - [GEOGRAPHIC_DATA], [GEOGRAPHIC_DATA] (MDC)" at bounding box center [321, 256] width 250 height 21
type input "3116 - [GEOGRAPHIC_DATA], [GEOGRAPHIC_DATA] (MDC)"
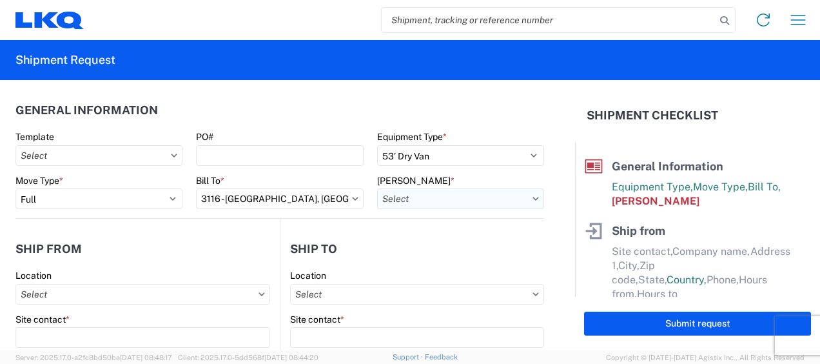
click at [385, 198] on input "Bill Code *" at bounding box center [460, 198] width 167 height 21
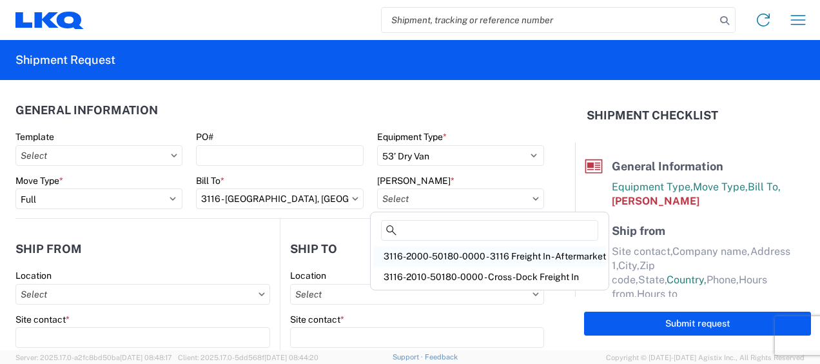
click at [406, 255] on div "3116-2000-50180-0000 - 3116 Freight In - Aftermarket" at bounding box center [489, 256] width 233 height 21
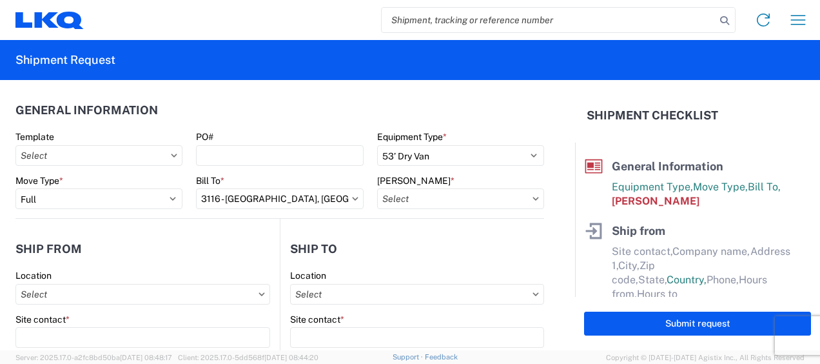
type input "3116-2000-50180-0000 - 3116 Freight In - Aftermarket"
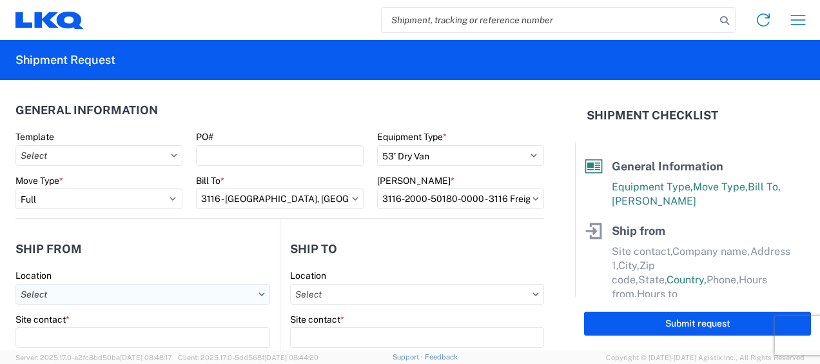
click at [65, 286] on input "Location" at bounding box center [142, 294] width 255 height 21
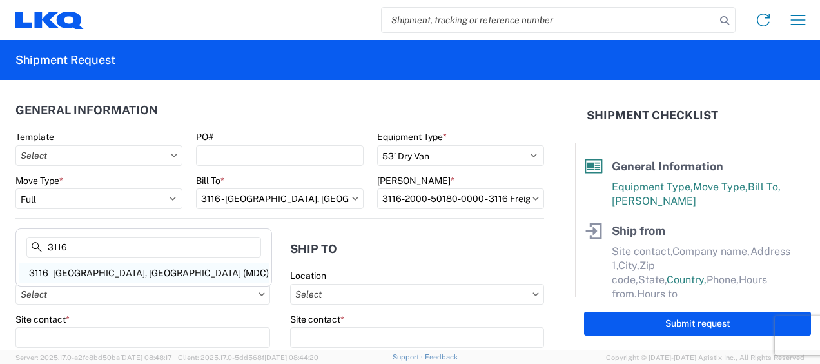
type input "3116"
click at [116, 268] on div "3116 - [GEOGRAPHIC_DATA], [GEOGRAPHIC_DATA] (MDC)" at bounding box center [144, 272] width 250 height 21
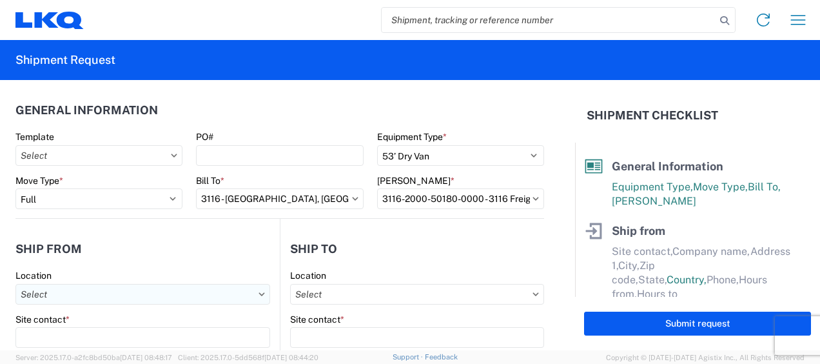
type input "3116 - [GEOGRAPHIC_DATA], [GEOGRAPHIC_DATA] (MDC)"
type input "[DEMOGRAPHIC_DATA][PERSON_NAME]"
type input "LKQ Corporation"
type input "[STREET_ADDRESS]"
type input "[GEOGRAPHIC_DATA]"
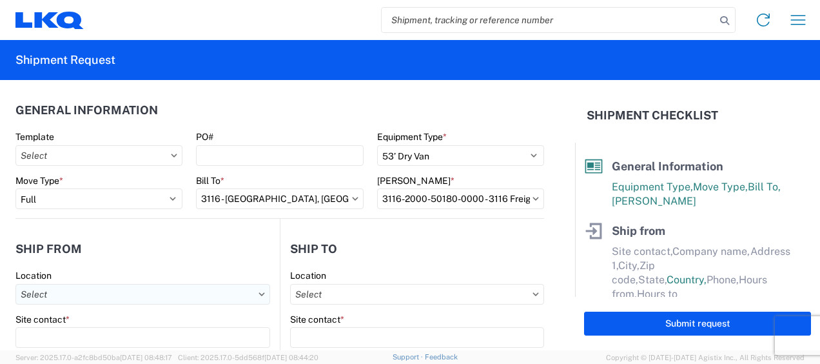
type input "49508"
select select "MI"
type input "[PERSON_NAME][EMAIL_ADDRESS][DOMAIN_NAME]"
type input "[PHONE_NUMBER]"
type input "06:00"
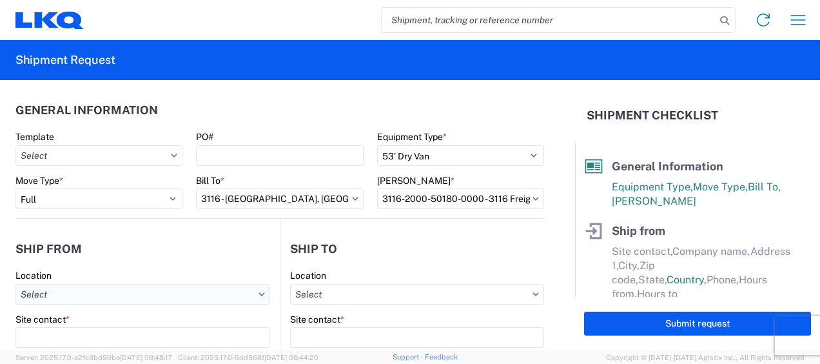
type input "13:00"
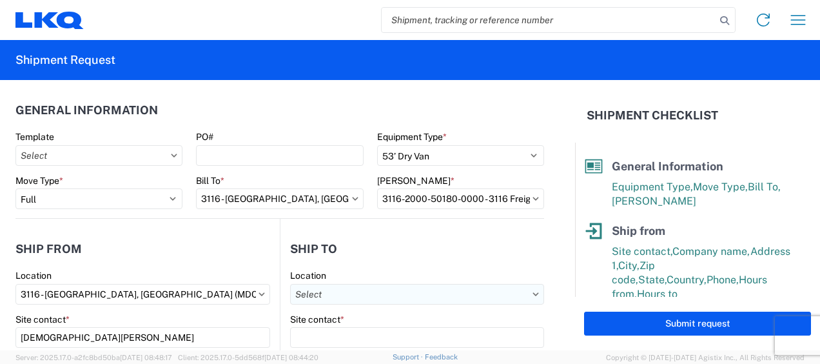
click at [311, 291] on input "Location" at bounding box center [417, 294] width 254 height 21
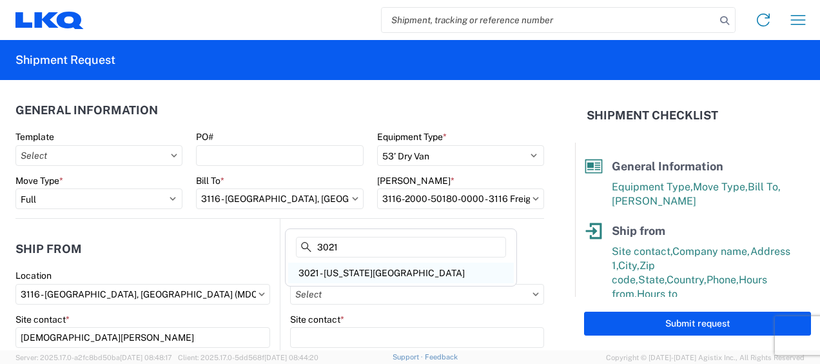
type input "3021"
click at [349, 265] on div "3021 - [US_STATE][GEOGRAPHIC_DATA]" at bounding box center [401, 272] width 226 height 21
type input "3021 - [US_STATE][GEOGRAPHIC_DATA]"
type input "LKQ Corporation"
type input "[STREET_ADDRESS]"
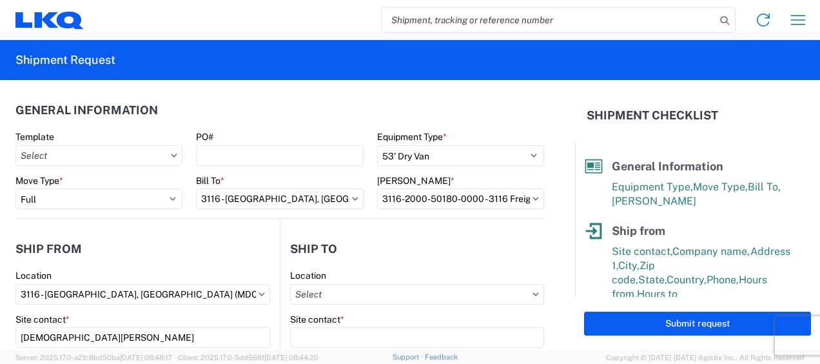
type input "Suite 100"
type input "Shawnee"
type input "66266"
select select "US"
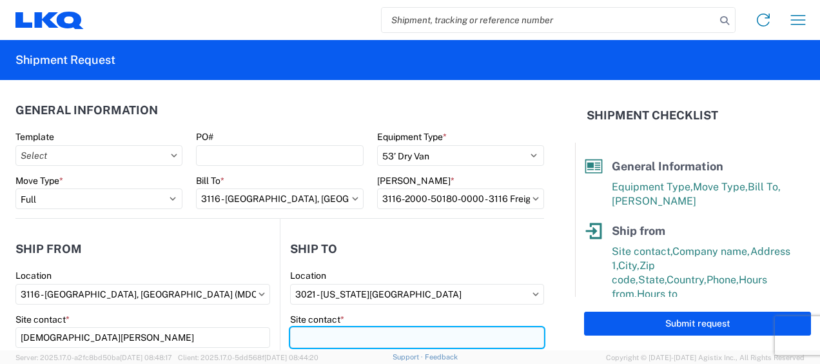
click at [350, 333] on input "Site contact *" at bounding box center [417, 337] width 254 height 21
type input "Receiving"
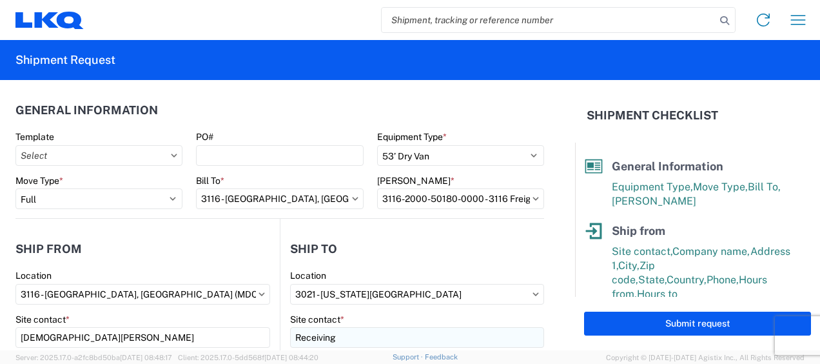
scroll to position [165, 0]
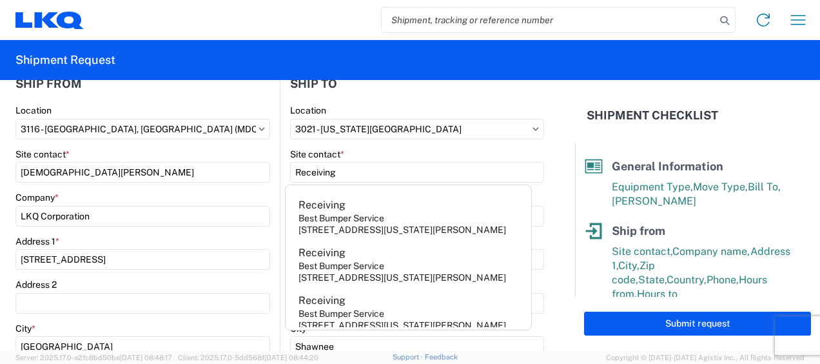
click at [226, 191] on div "Company *" at bounding box center [142, 197] width 255 height 12
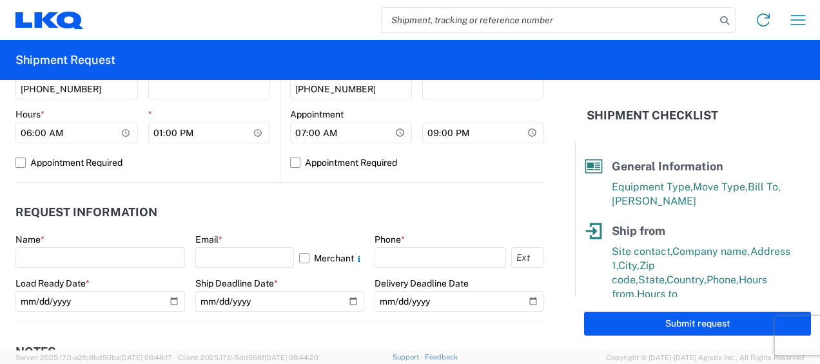
scroll to position [616, 0]
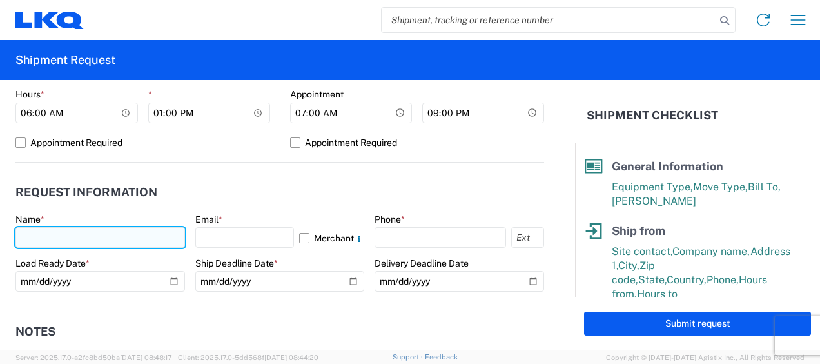
click at [50, 231] on input "text" at bounding box center [100, 237] width 170 height 21
type input "[DEMOGRAPHIC_DATA][PERSON_NAME]"
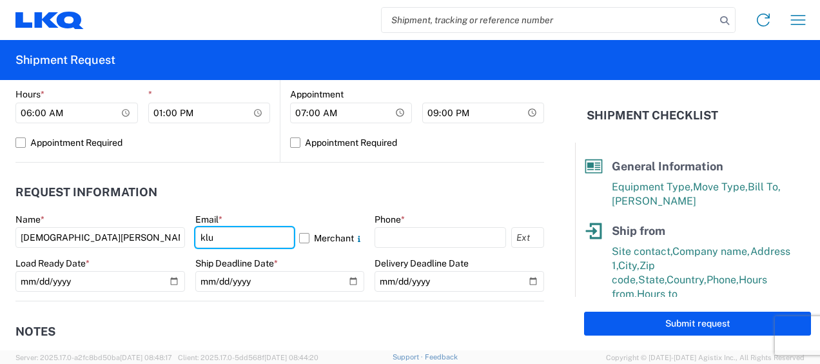
type input "[PERSON_NAME][EMAIL_ADDRESS][DOMAIN_NAME]"
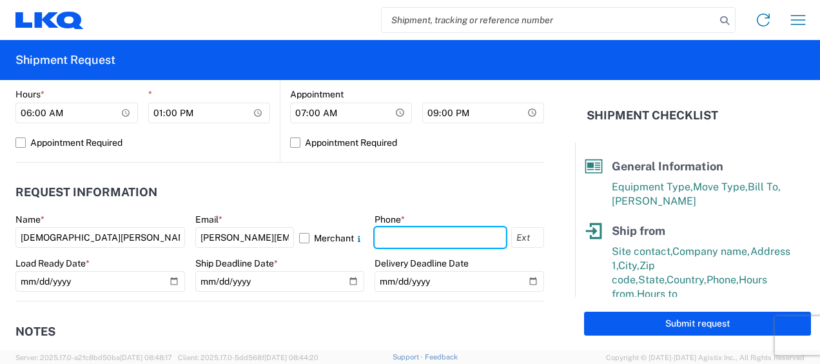
type input "6167541500"
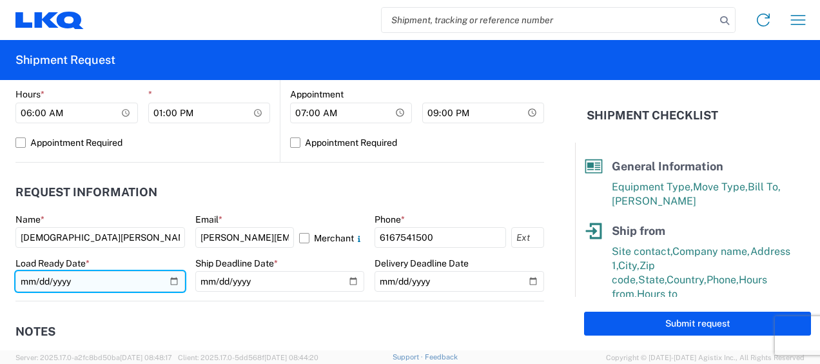
click at [170, 278] on input "date" at bounding box center [100, 281] width 170 height 21
type input "2025-08-19"
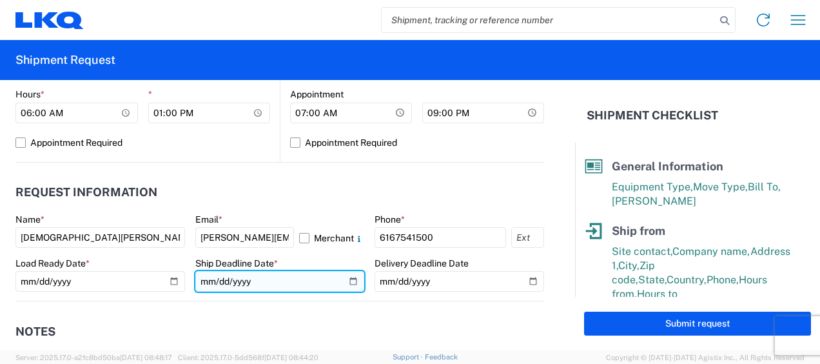
click at [349, 284] on input "date" at bounding box center [280, 281] width 170 height 21
type input "2025-08-19"
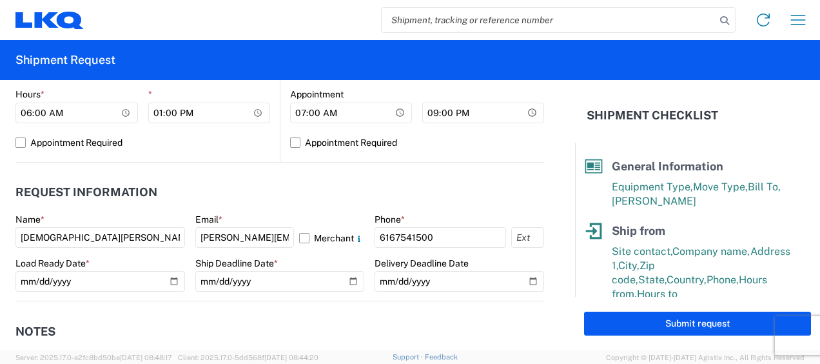
click at [302, 303] on agx-notes "Notes Internal notes Public notes Quote only" at bounding box center [279, 370] width 529 height 139
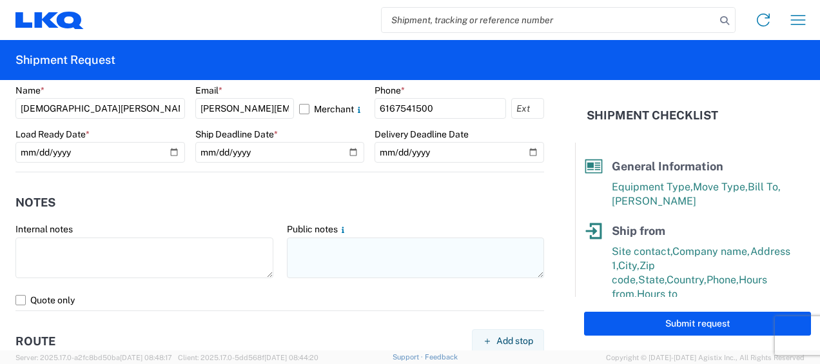
scroll to position [745, 0]
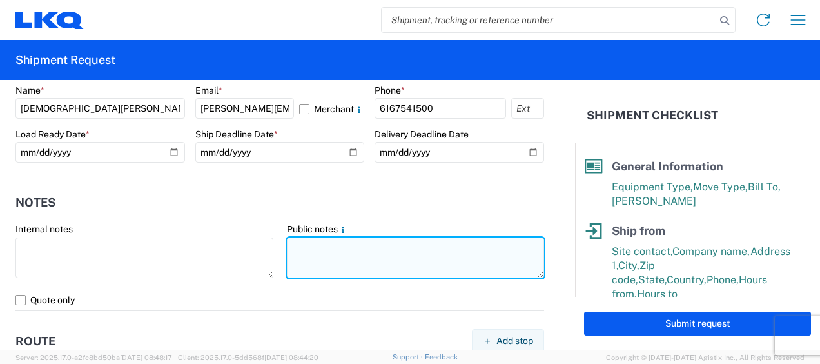
click at [313, 246] on textarea at bounding box center [416, 257] width 258 height 41
drag, startPoint x: 286, startPoint y: 246, endPoint x: 479, endPoint y: 255, distance: 193.0
click at [479, 255] on textarea "021-Shawnee 19 skids 11406593/7123/7662" at bounding box center [416, 257] width 258 height 41
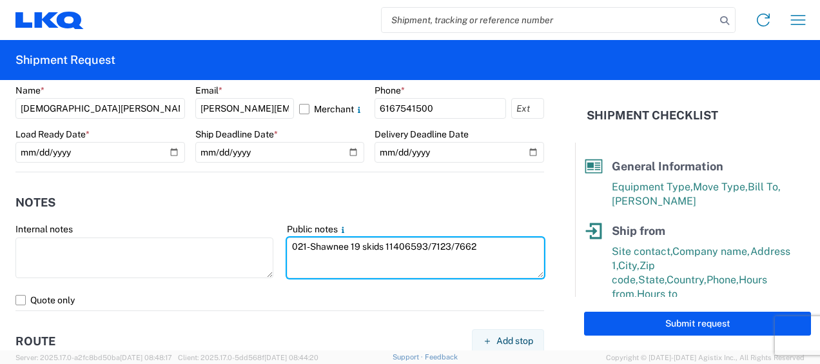
type textarea "021-Shawnee 19 skids 11406593/7123/7662"
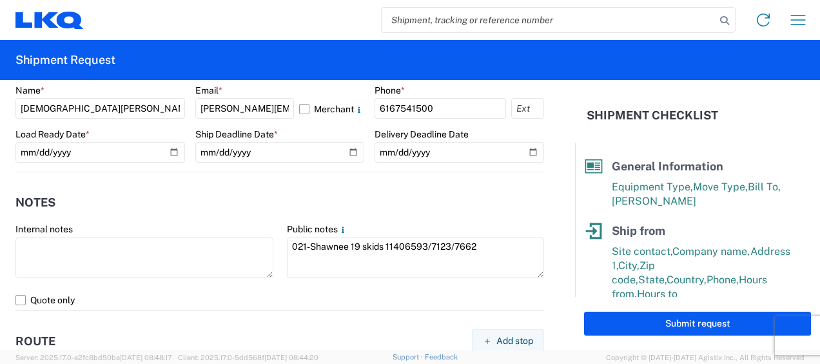
click at [400, 181] on agx-notes "Notes Internal notes Public notes 021-Shawnee 19 skids 11406593/7123/7662 Quote…" at bounding box center [279, 241] width 529 height 139
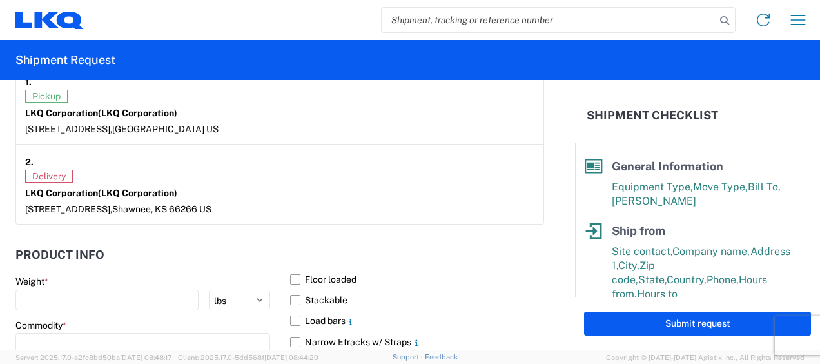
scroll to position [1132, 0]
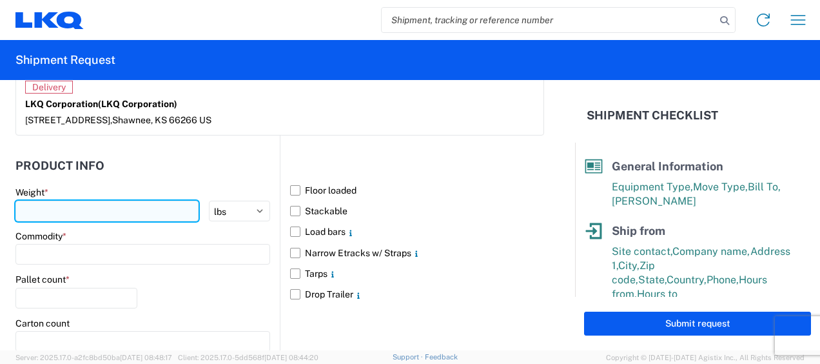
click at [86, 214] on input "number" at bounding box center [106, 210] width 183 height 21
type input "8416"
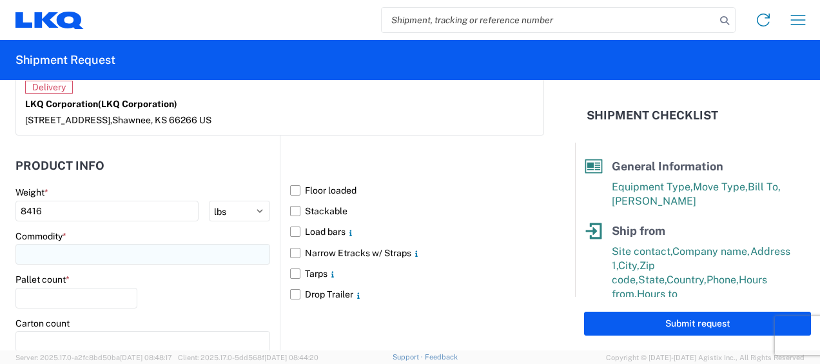
click at [58, 255] on input at bounding box center [142, 254] width 255 height 21
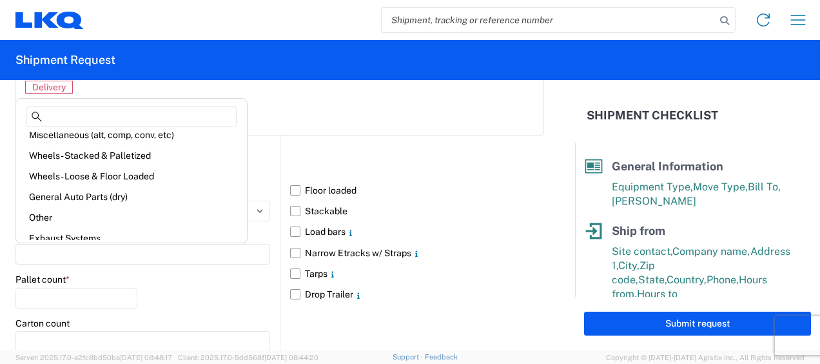
scroll to position [129, 0]
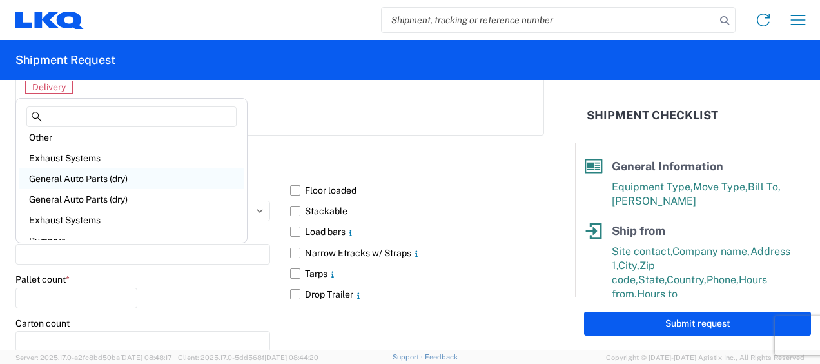
click at [111, 177] on div "General Auto Parts (dry)" at bounding box center [132, 178] width 226 height 21
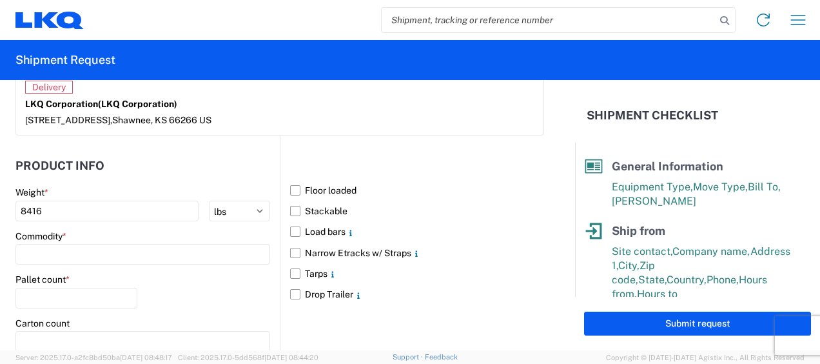
type input "General Auto Parts (dry)"
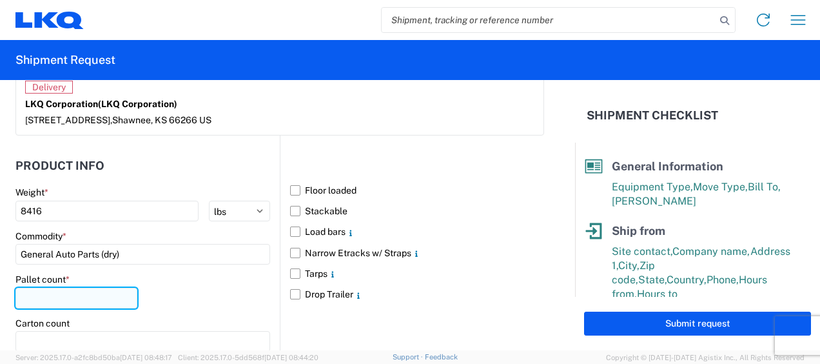
click at [71, 297] on input "number" at bounding box center [76, 298] width 122 height 21
drag, startPoint x: 138, startPoint y: 290, endPoint x: 151, endPoint y: 289, distance: 12.9
click at [142, 289] on div "Pallet count * 19" at bounding box center [142, 295] width 255 height 44
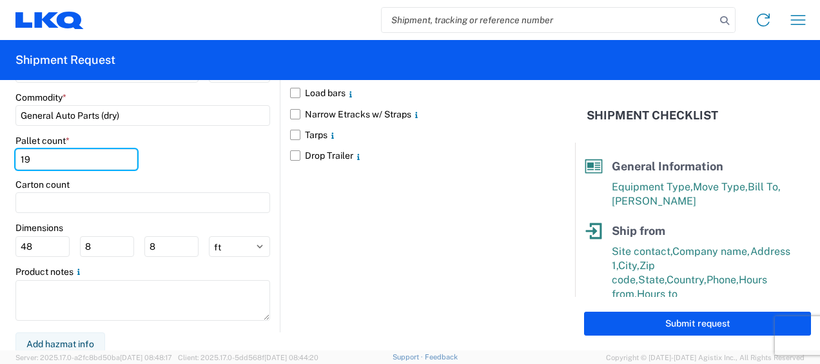
scroll to position [1272, 0]
type input "19"
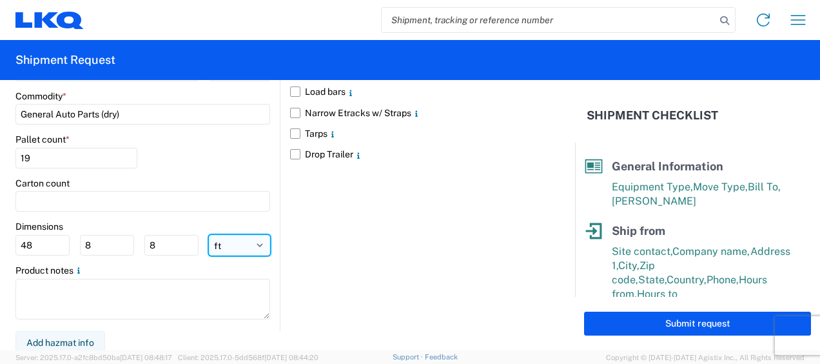
click at [224, 242] on select "ft in cm" at bounding box center [239, 245] width 61 height 21
select select "IN"
click at [209, 235] on select "ft in cm" at bounding box center [239, 245] width 61 height 21
type input "576"
type input "96"
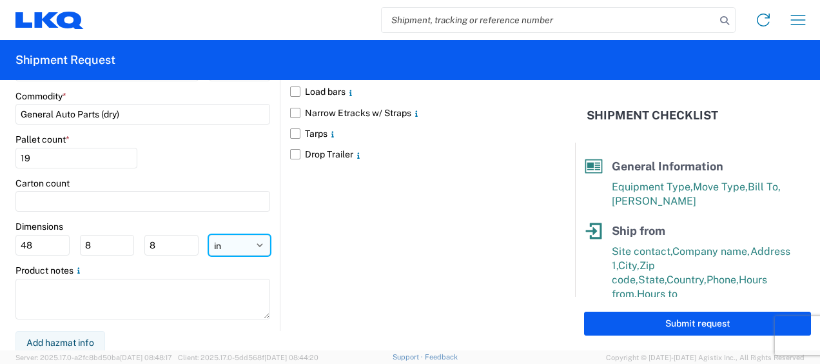
type input "96"
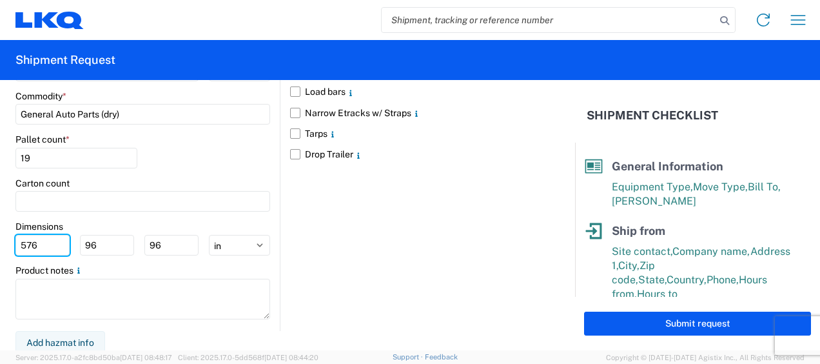
drag, startPoint x: 31, startPoint y: 238, endPoint x: 0, endPoint y: 240, distance: 31.0
click at [0, 240] on html "Home Shipment request Shipment tracking Shipment Request General Information Te…" at bounding box center [410, 182] width 820 height 364
type input "77"
type input "47"
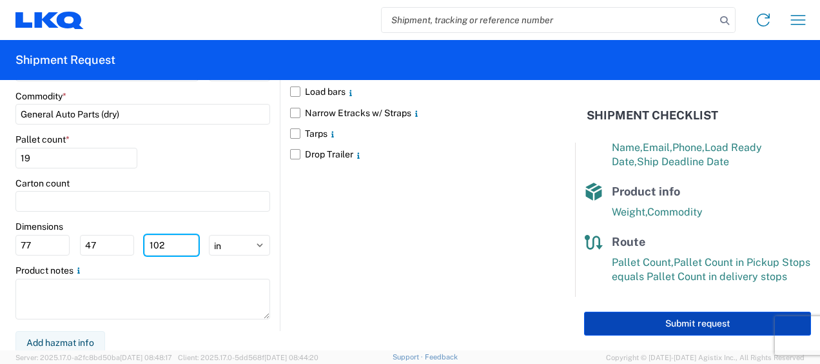
type input "102"
click at [690, 327] on button "Submit request" at bounding box center [697, 323] width 227 height 24
select select "US"
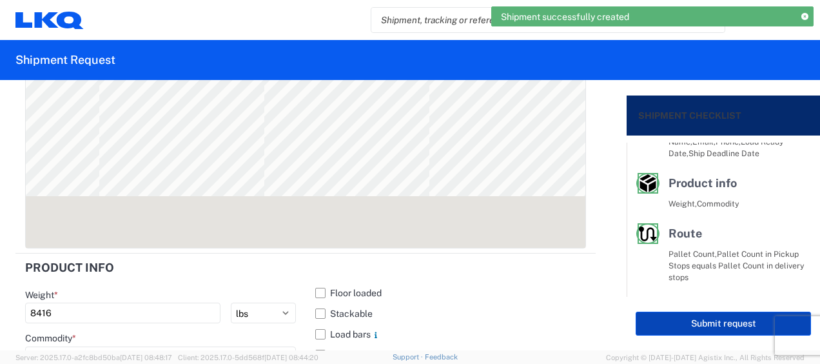
scroll to position [238, 0]
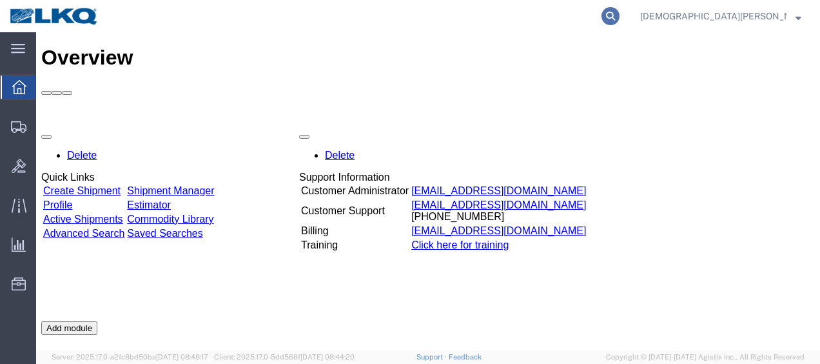
click at [619, 14] on icon at bounding box center [610, 16] width 18 height 18
click at [413, 12] on input "search" at bounding box center [406, 16] width 392 height 31
type input "56522262"
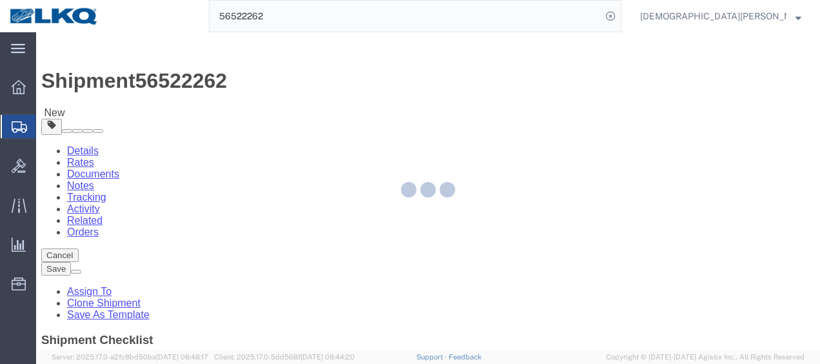
select select "27850"
select select "27824"
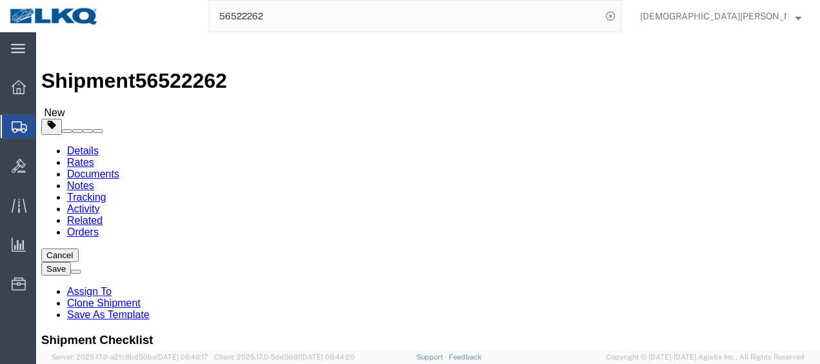
click link "Send To Bid"
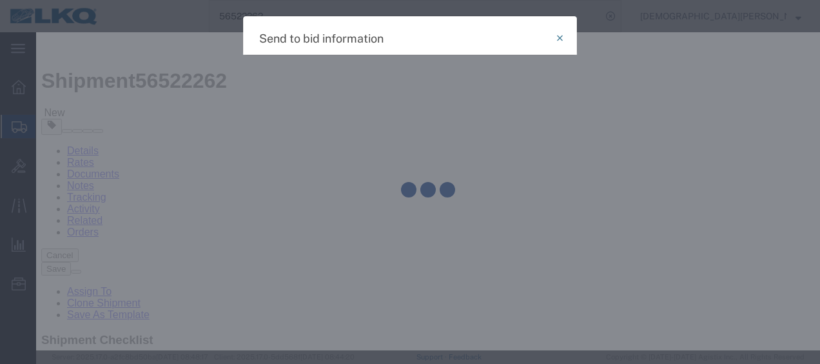
select select "TL"
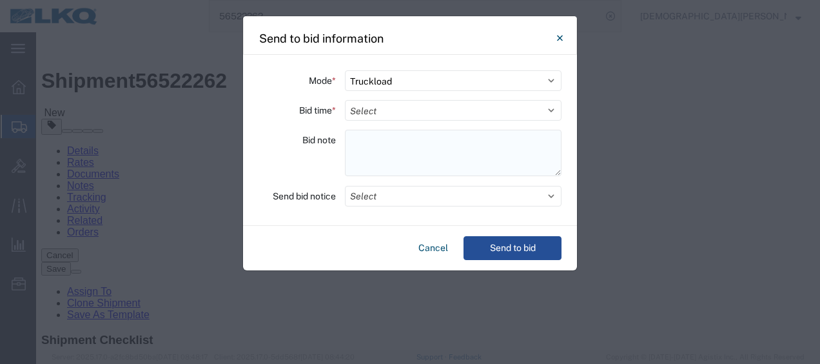
click at [358, 138] on textarea at bounding box center [453, 153] width 217 height 46
paste textarea "091-Phoenix 25 skids 11406580/7111/7645"
type textarea "091-Phoenix 25 skids 11406580/7111/7645"
click at [375, 107] on select "Select 30 Min (Rush) 1 Hour (Rush) 2 Hours (Rush) 4 Hours (Rush) 8 Hours (Rush)…" at bounding box center [453, 110] width 217 height 21
select select "8"
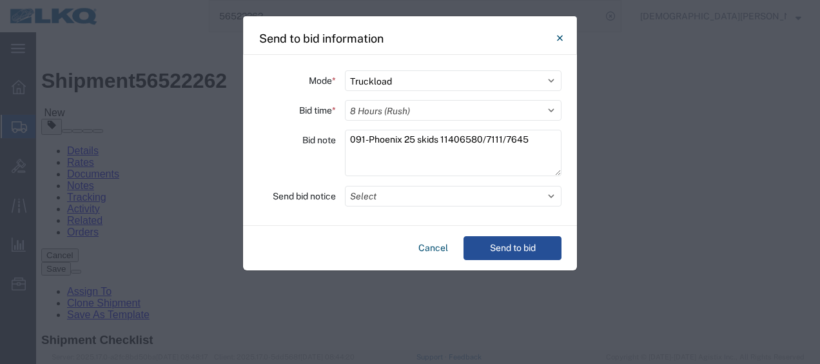
click at [345, 100] on select "Select 30 Min (Rush) 1 Hour (Rush) 2 Hours (Rush) 4 Hours (Rush) 8 Hours (Rush)…" at bounding box center [453, 110] width 217 height 21
click at [522, 246] on button "Send to bid" at bounding box center [512, 248] width 98 height 24
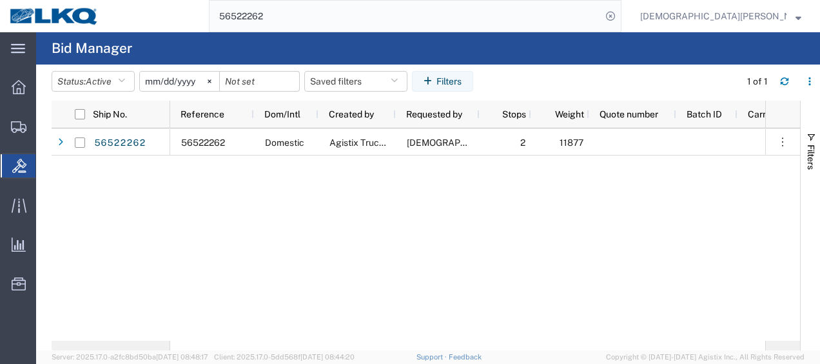
click at [376, 12] on input "56522262" at bounding box center [406, 16] width 392 height 31
type input "56522267"
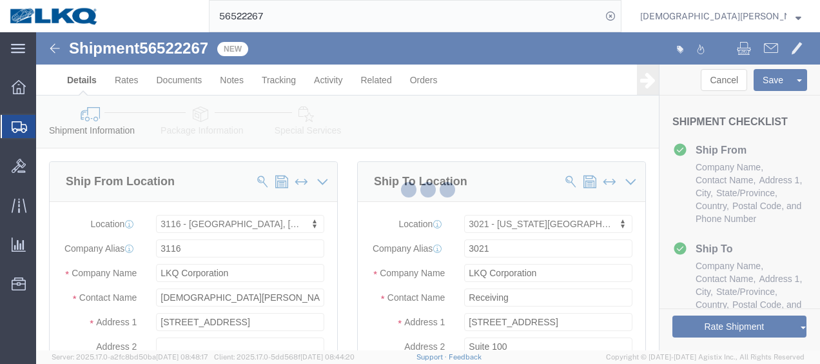
select select "27850"
select select "27738"
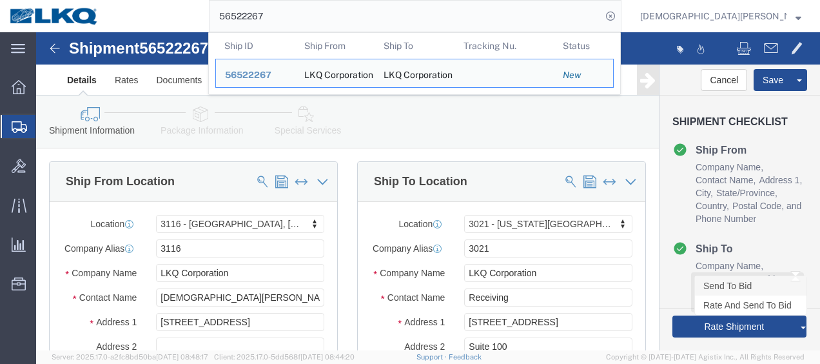
click link "Send To Bid"
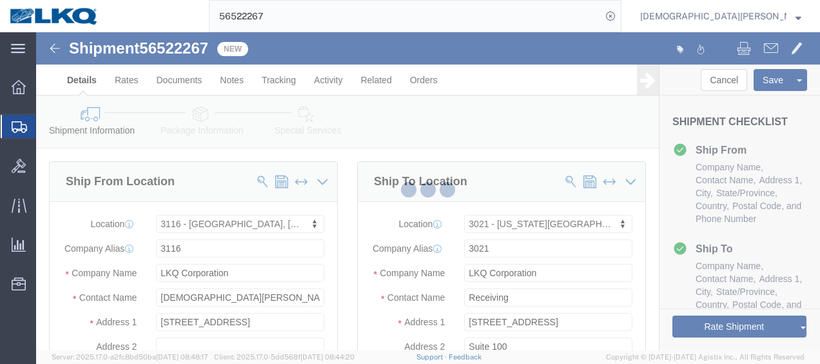
select select "TL"
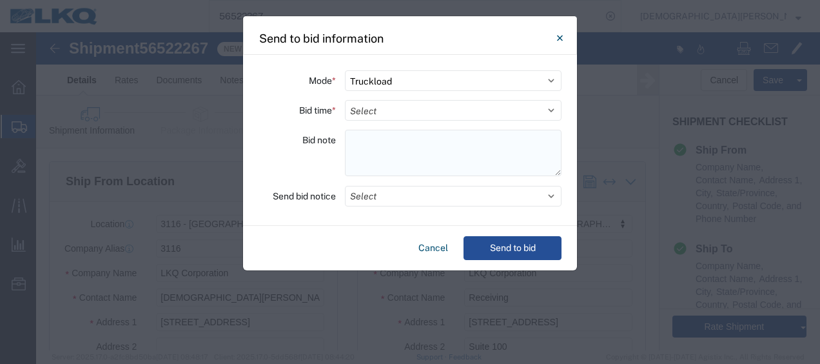
paste textarea "021-Shawnee 19 skids 11406593/7123/7662"
type textarea "021-Shawnee 19 skids 11406593/7123/7662"
click at [374, 112] on select "Select 30 Min (Rush) 1 Hour (Rush) 2 Hours (Rush) 4 Hours (Rush) 8 Hours (Rush)…" at bounding box center [453, 110] width 217 height 21
select select "8"
click at [345, 100] on select "Select 30 Min (Rush) 1 Hour (Rush) 2 Hours (Rush) 4 Hours (Rush) 8 Hours (Rush)…" at bounding box center [453, 110] width 217 height 21
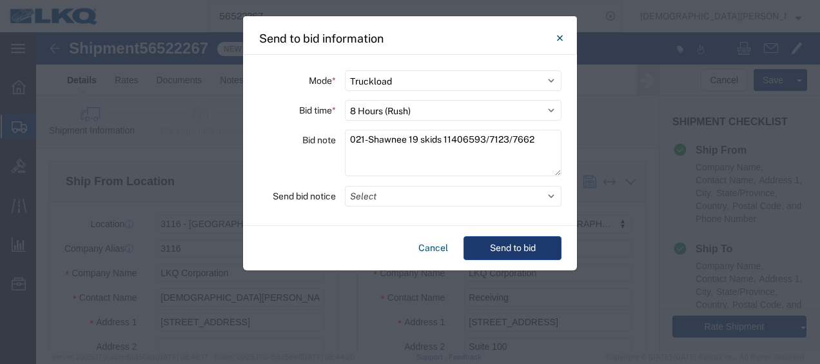
click at [516, 246] on button "Send to bid" at bounding box center [512, 248] width 98 height 24
